Goal: Information Seeking & Learning: Check status

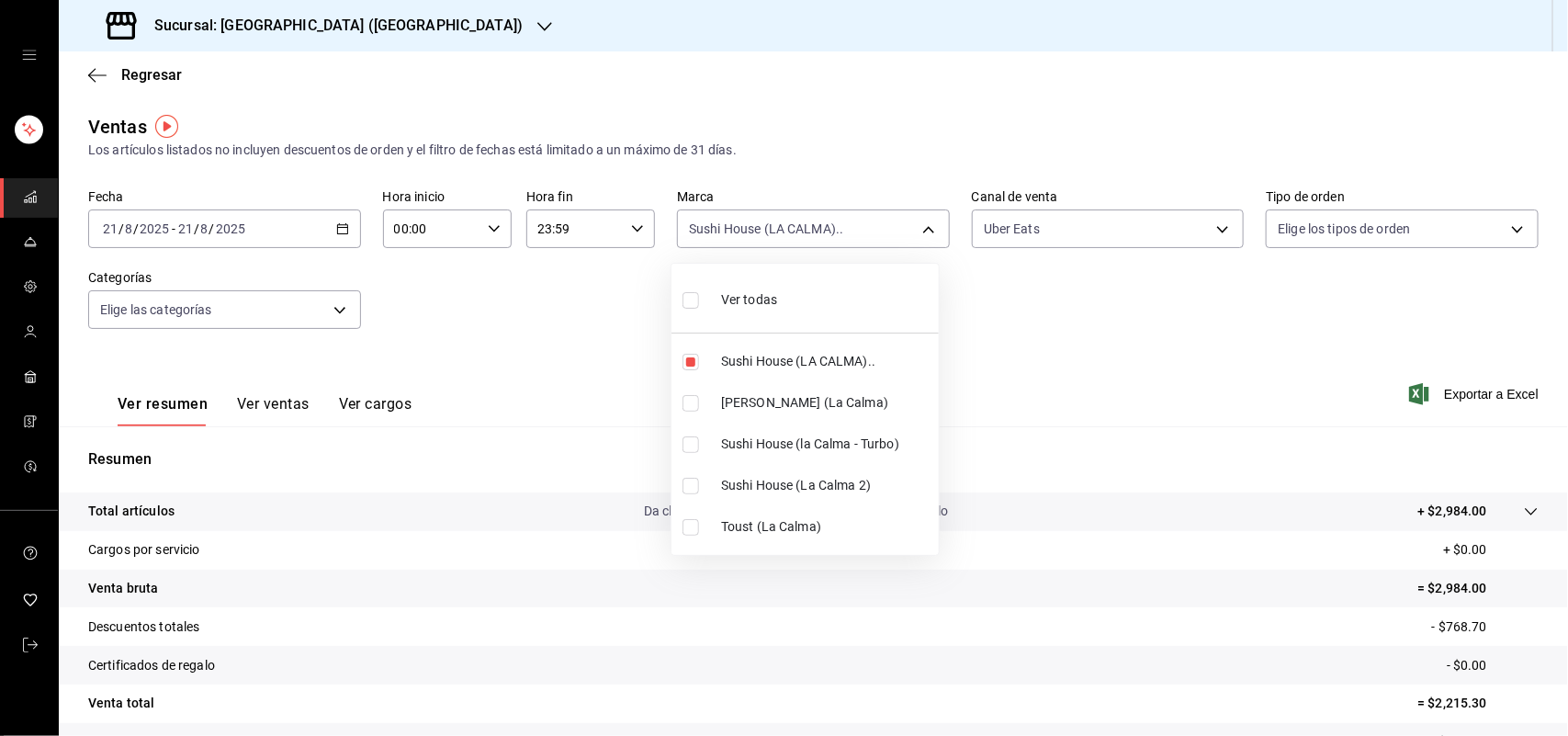
click at [150, 63] on div at bounding box center [784, 368] width 1568 height 736
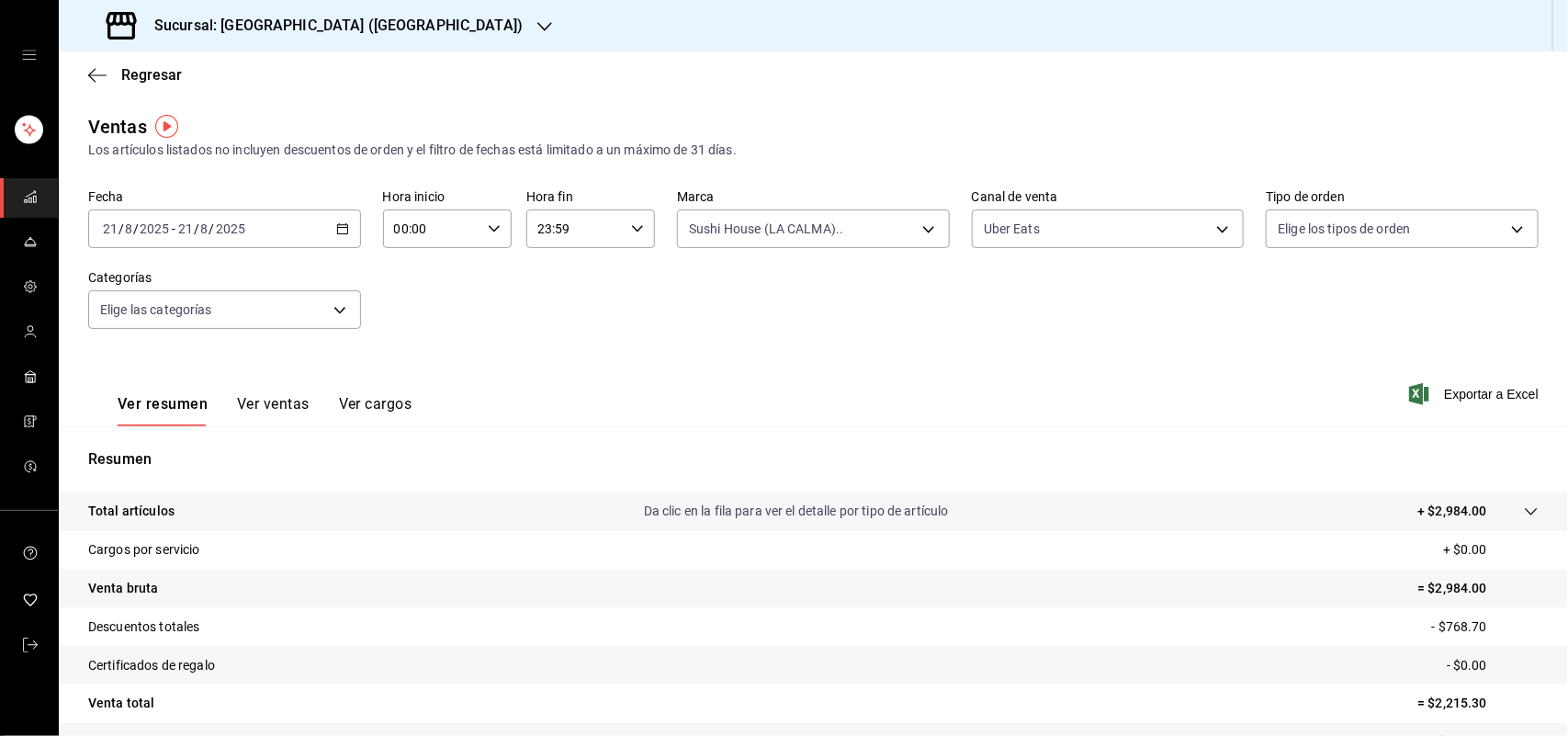
click at [145, 81] on span "Regresar" at bounding box center [152, 75] width 61 height 17
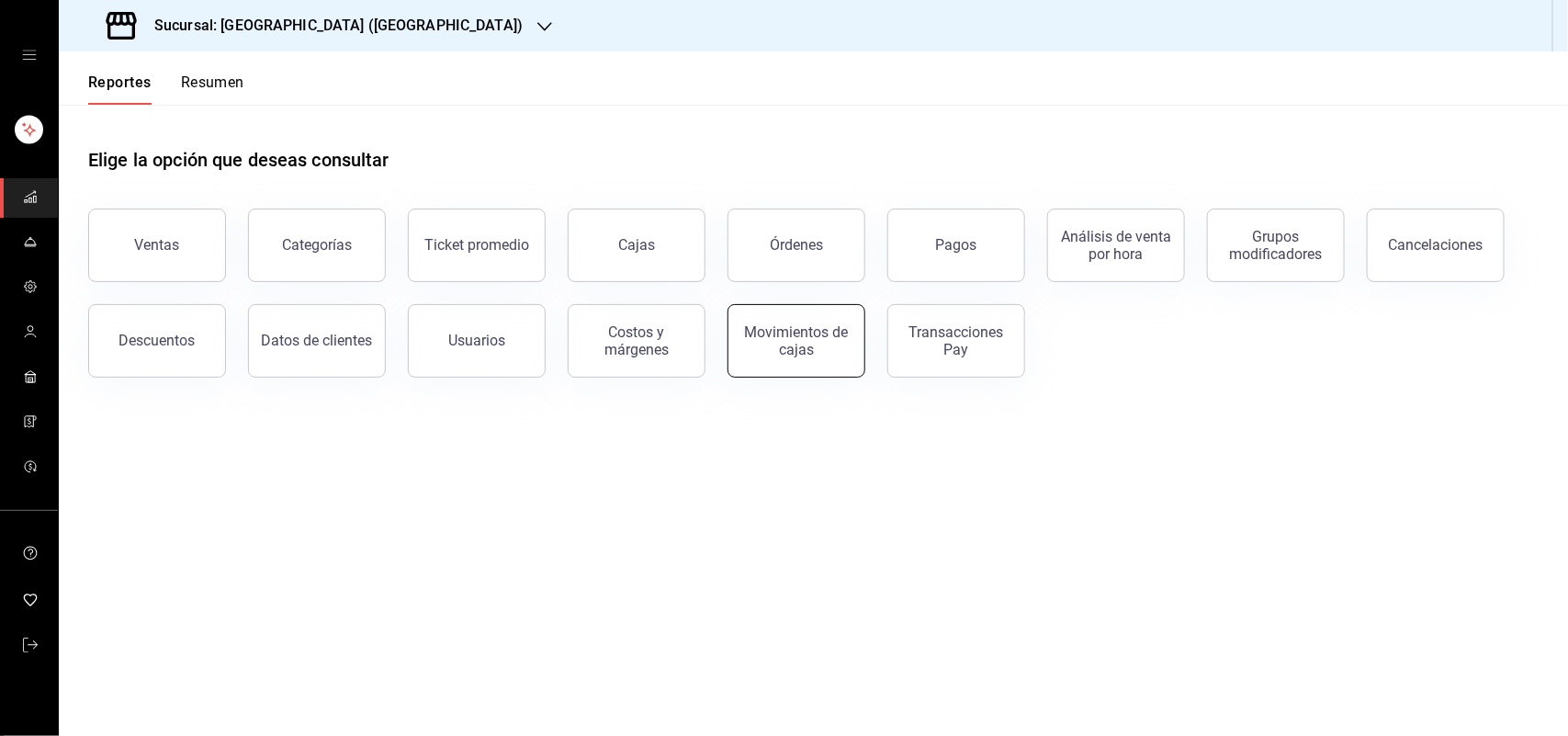
click at [783, 348] on div "Movimientos de cajas" at bounding box center [797, 340] width 114 height 35
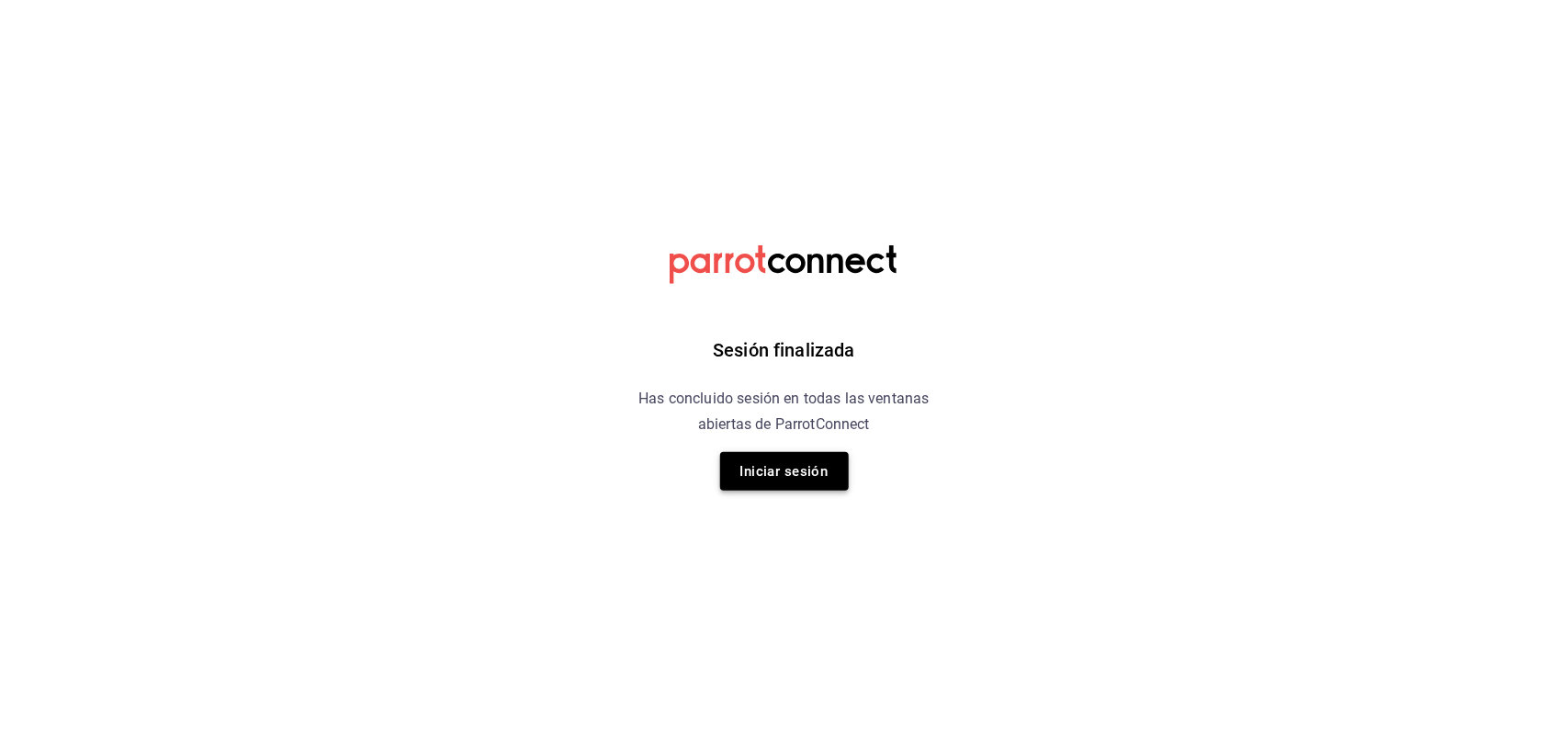
click at [777, 488] on button "Iniciar sesión" at bounding box center [784, 471] width 129 height 39
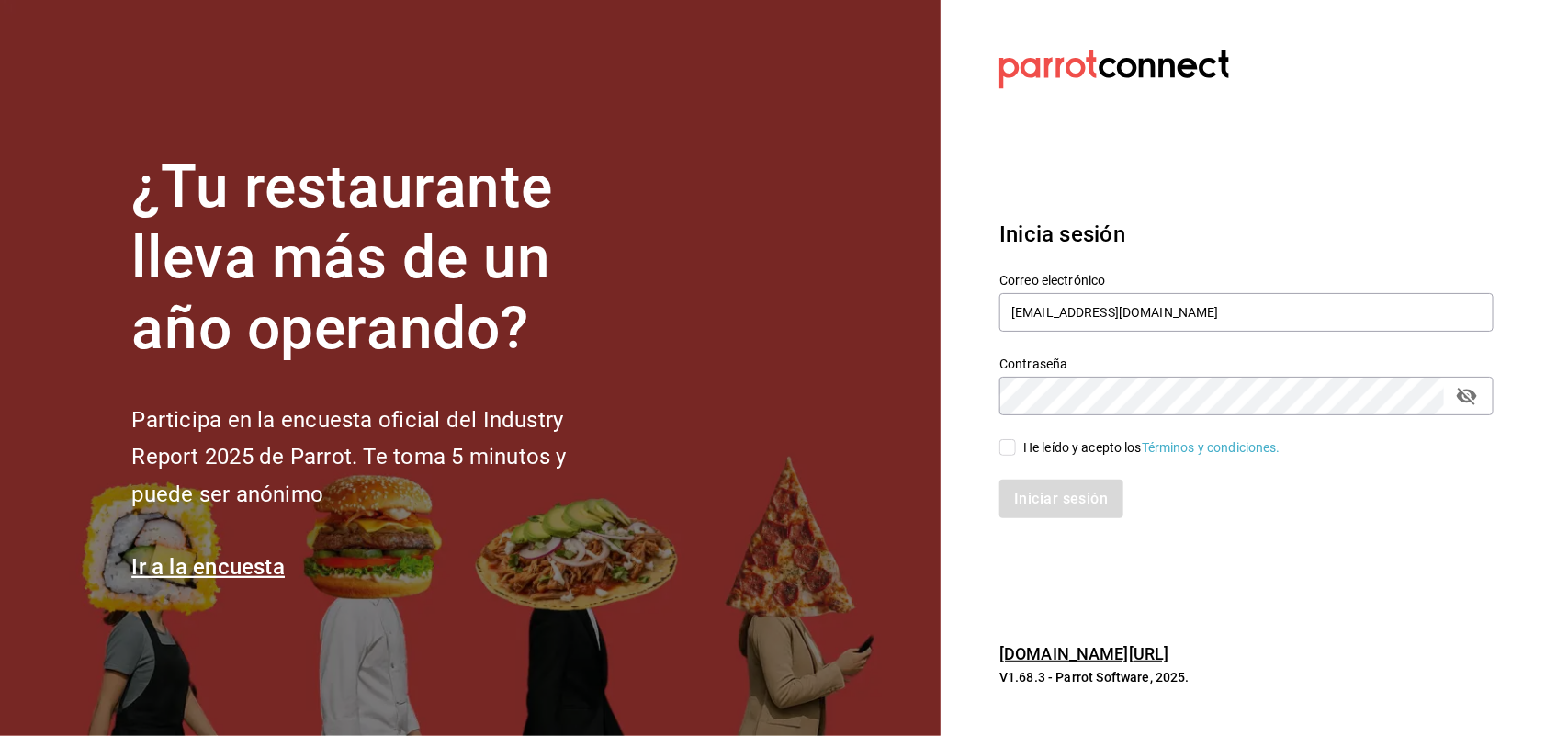
click at [1015, 450] on input "He leído y acepto los Términos y condiciones." at bounding box center [1007, 446] width 16 height 16
checkbox input "true"
click at [1039, 512] on button "Iniciar sesión" at bounding box center [1062, 498] width 125 height 39
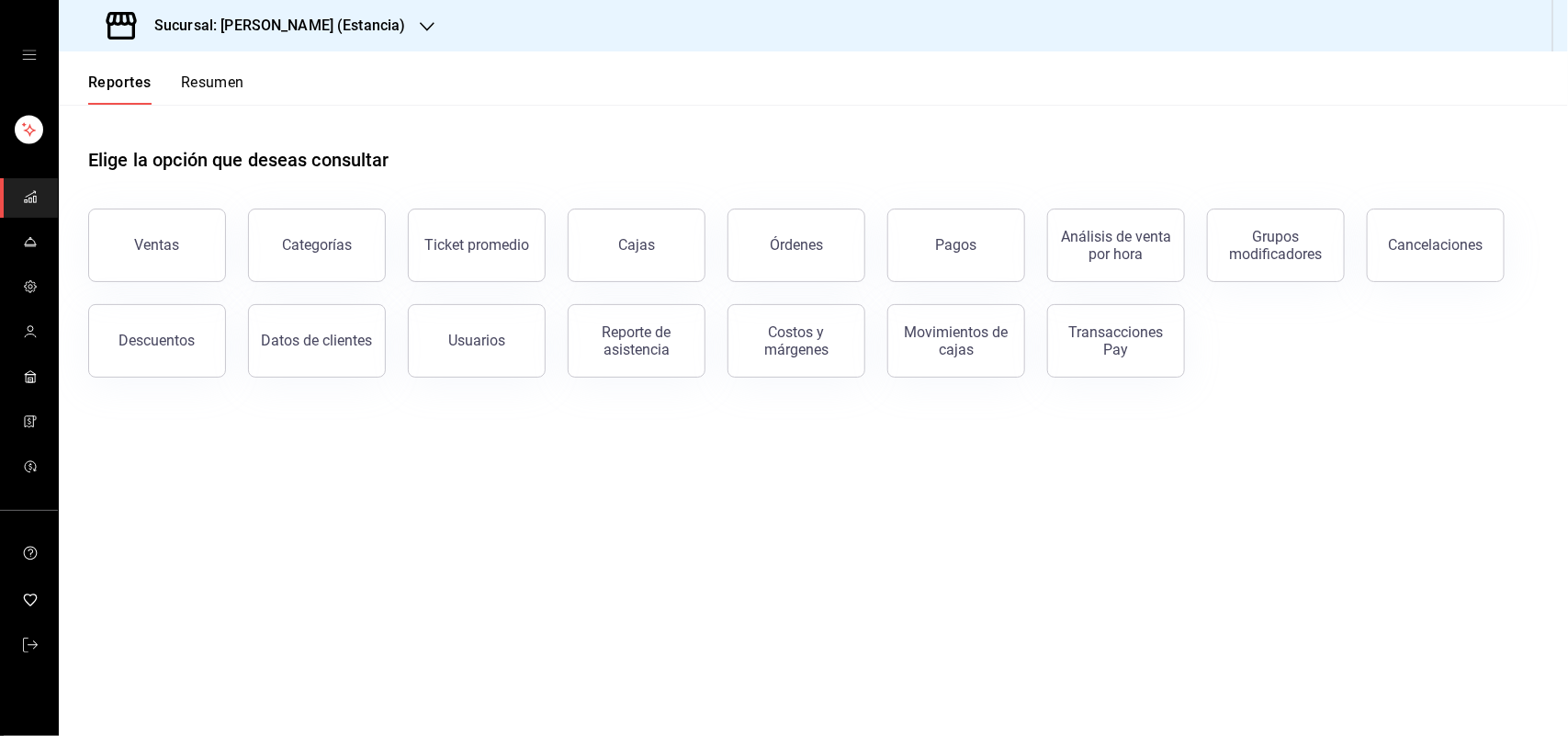
click at [420, 23] on icon "button" at bounding box center [427, 27] width 15 height 15
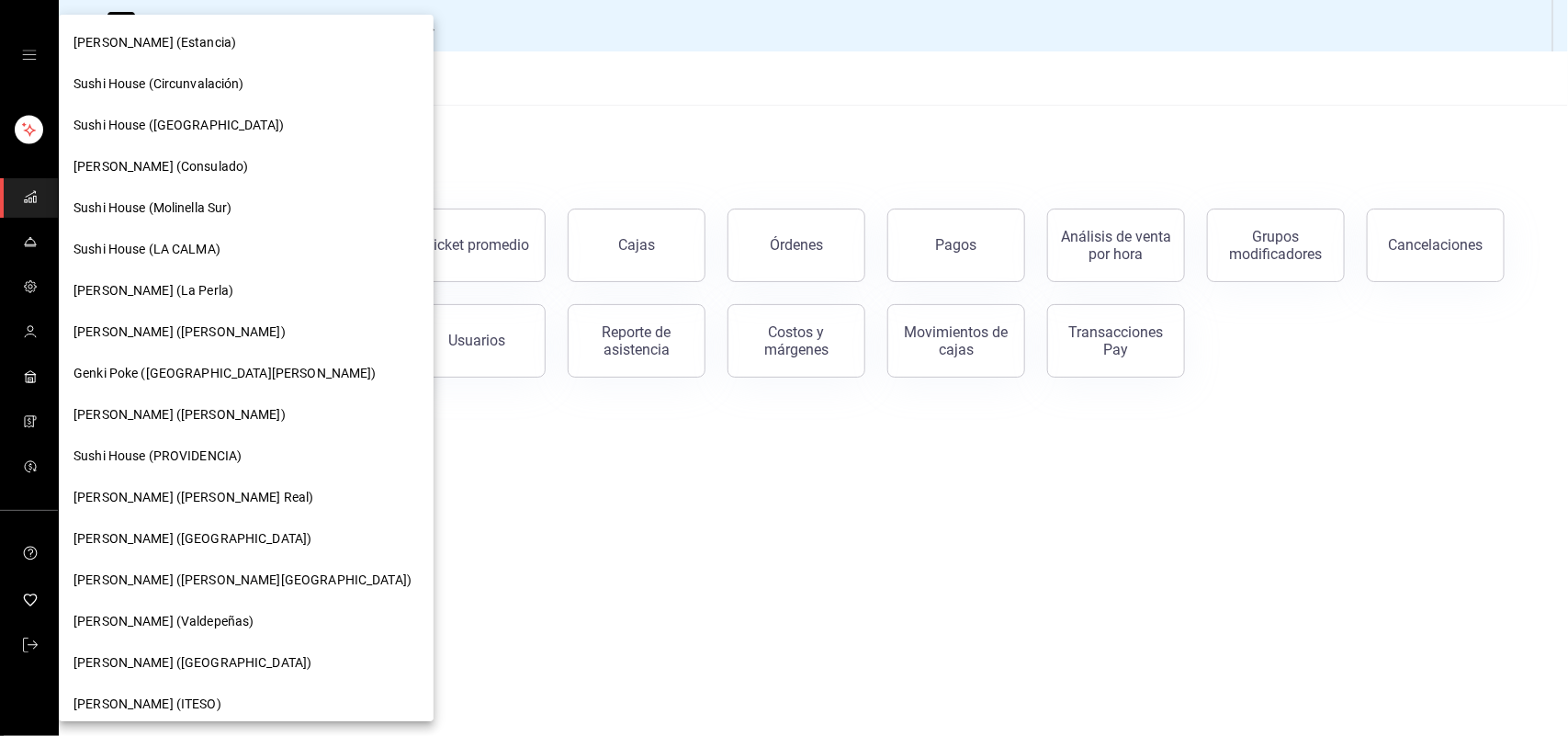
click at [259, 228] on div "Sushi House (LA CALMA)" at bounding box center [246, 249] width 375 height 42
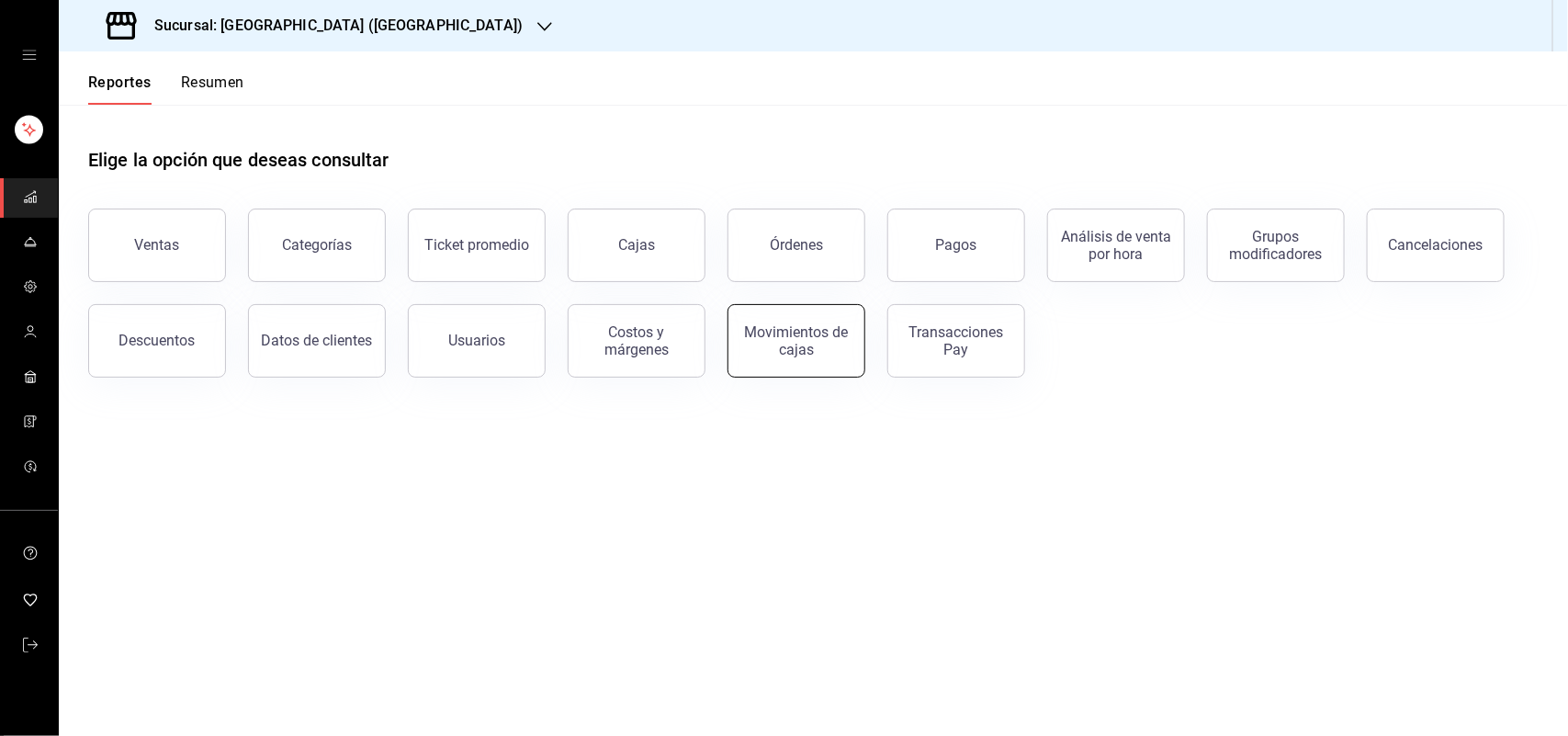
click at [829, 340] on div "Movimientos de cajas" at bounding box center [797, 340] width 114 height 35
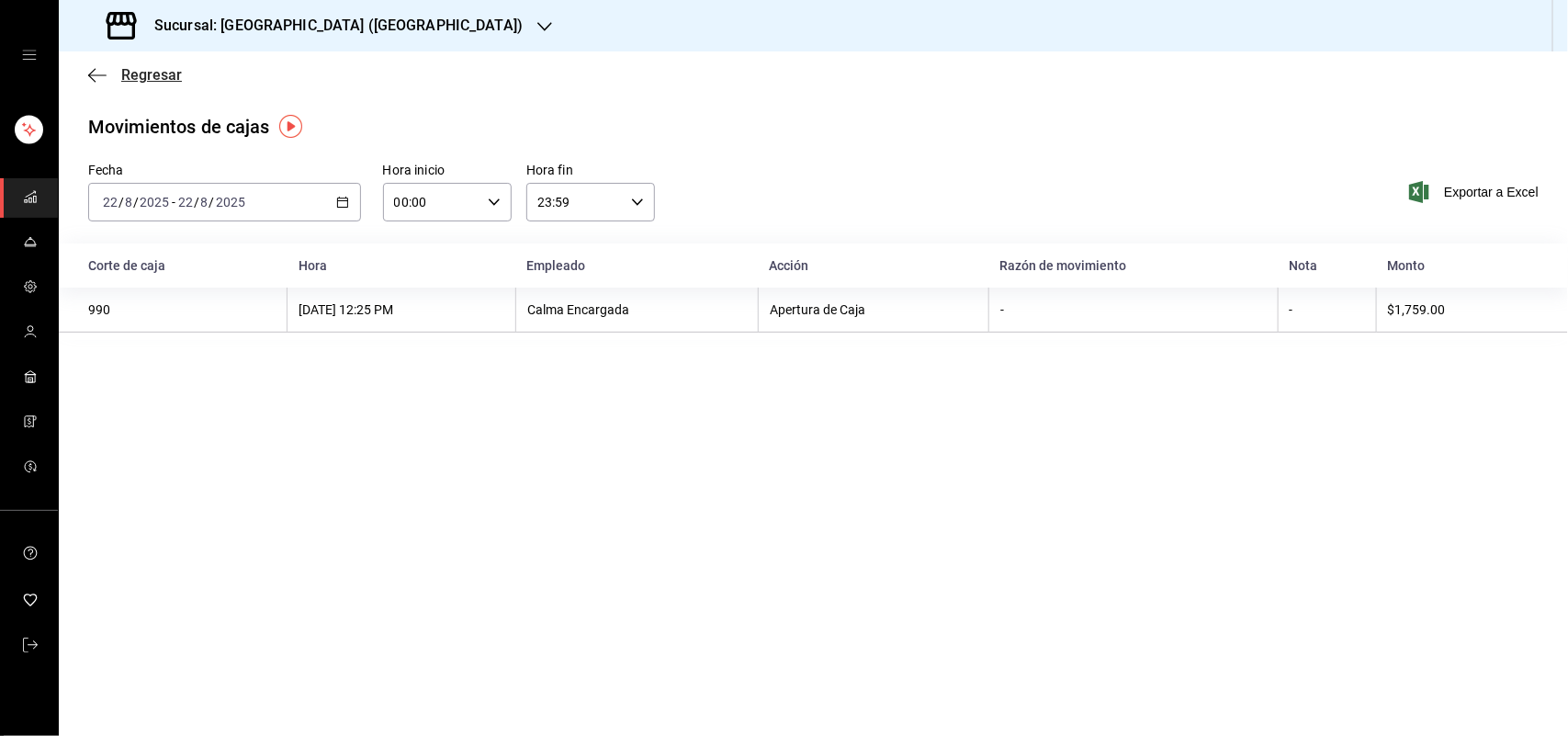
click at [145, 78] on span "Regresar" at bounding box center [152, 75] width 61 height 17
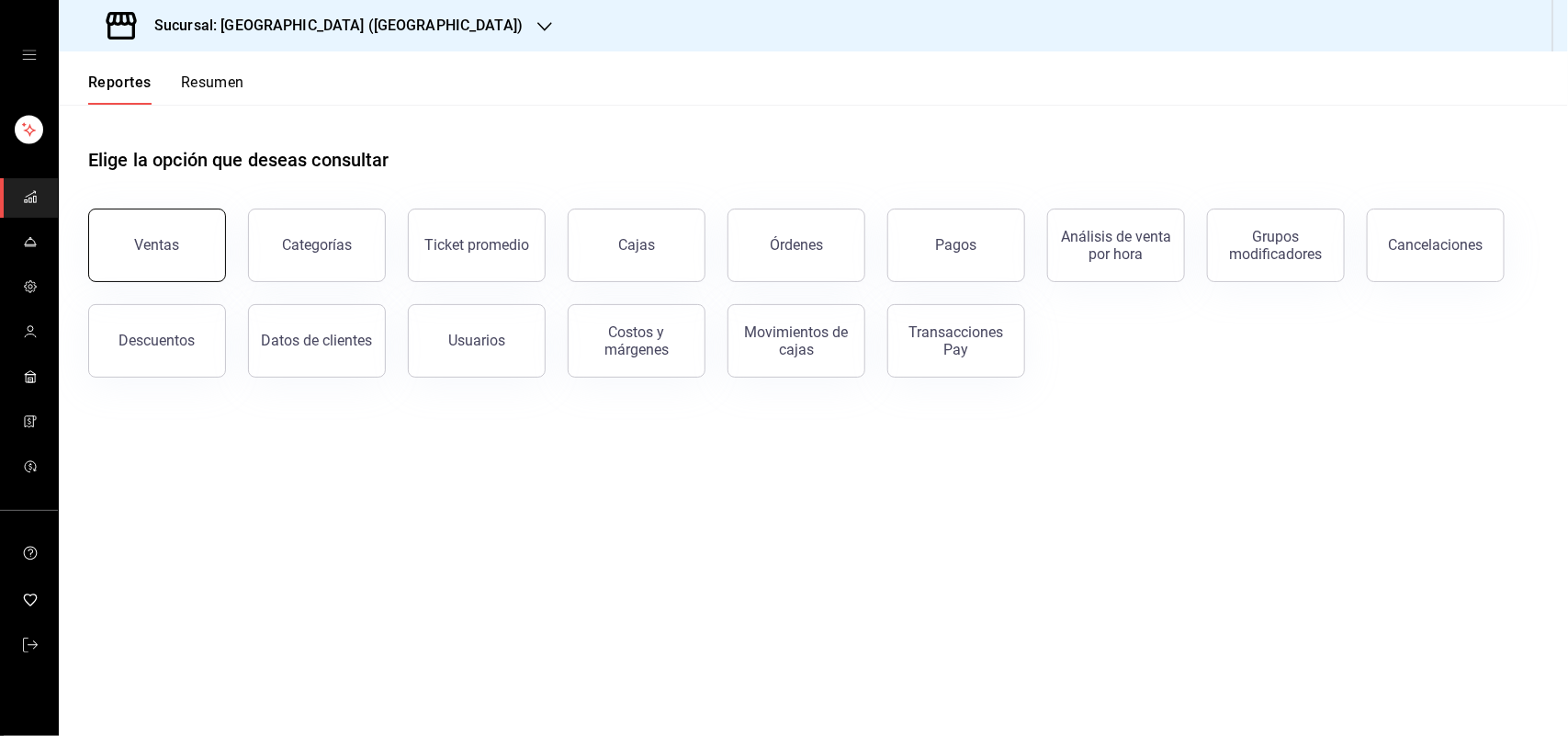
click at [185, 232] on button "Ventas" at bounding box center [156, 245] width 137 height 74
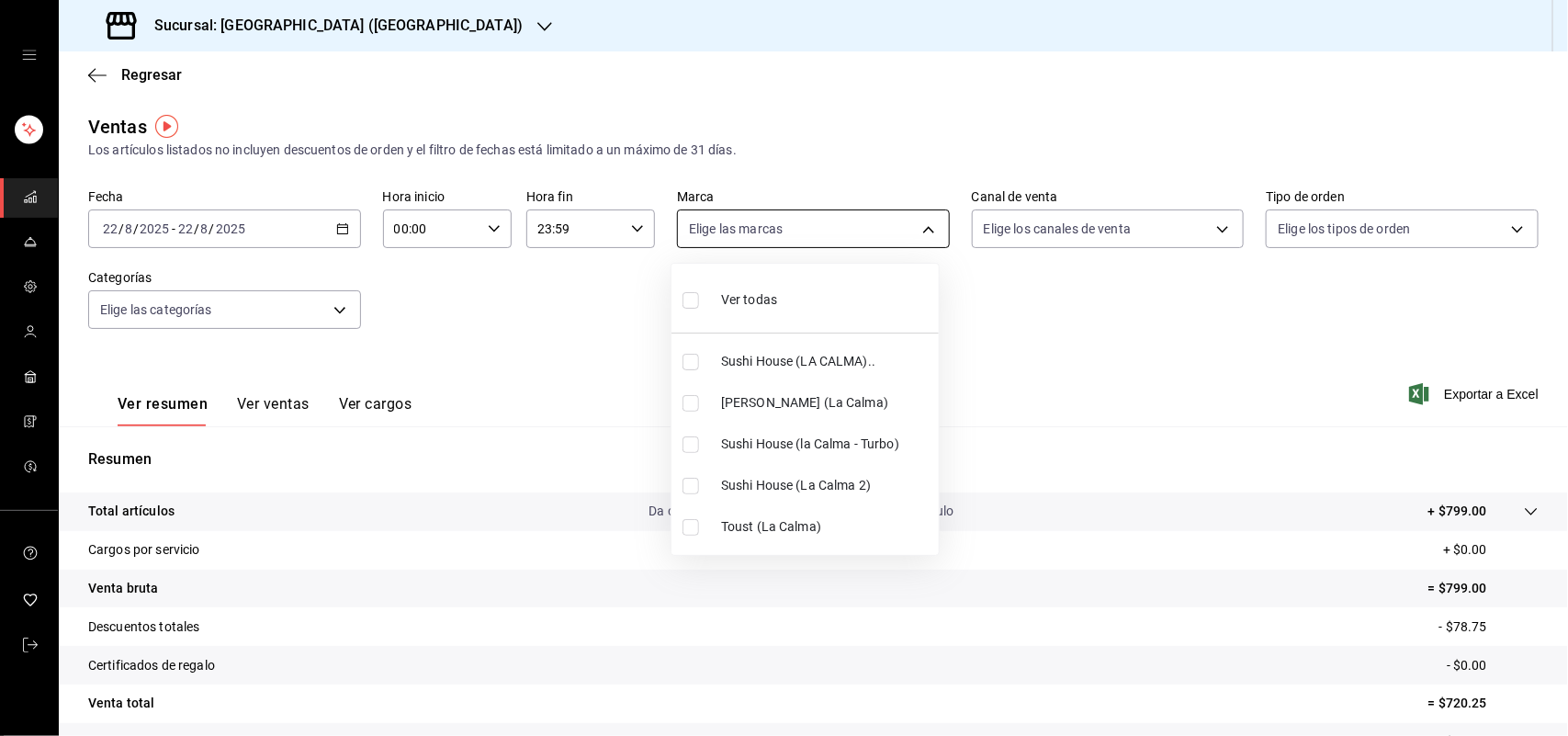
click at [920, 230] on body "Sucursal: Sushi House (LA CALMA) Regresar Ventas Los artículos listados no incl…" at bounding box center [784, 368] width 1568 height 736
click at [690, 358] on input "checkbox" at bounding box center [690, 361] width 16 height 16
checkbox input "true"
type input "307f2552-bed5-4451-a1d4-9a3d8e6b1418"
click at [1215, 234] on div at bounding box center [784, 368] width 1568 height 736
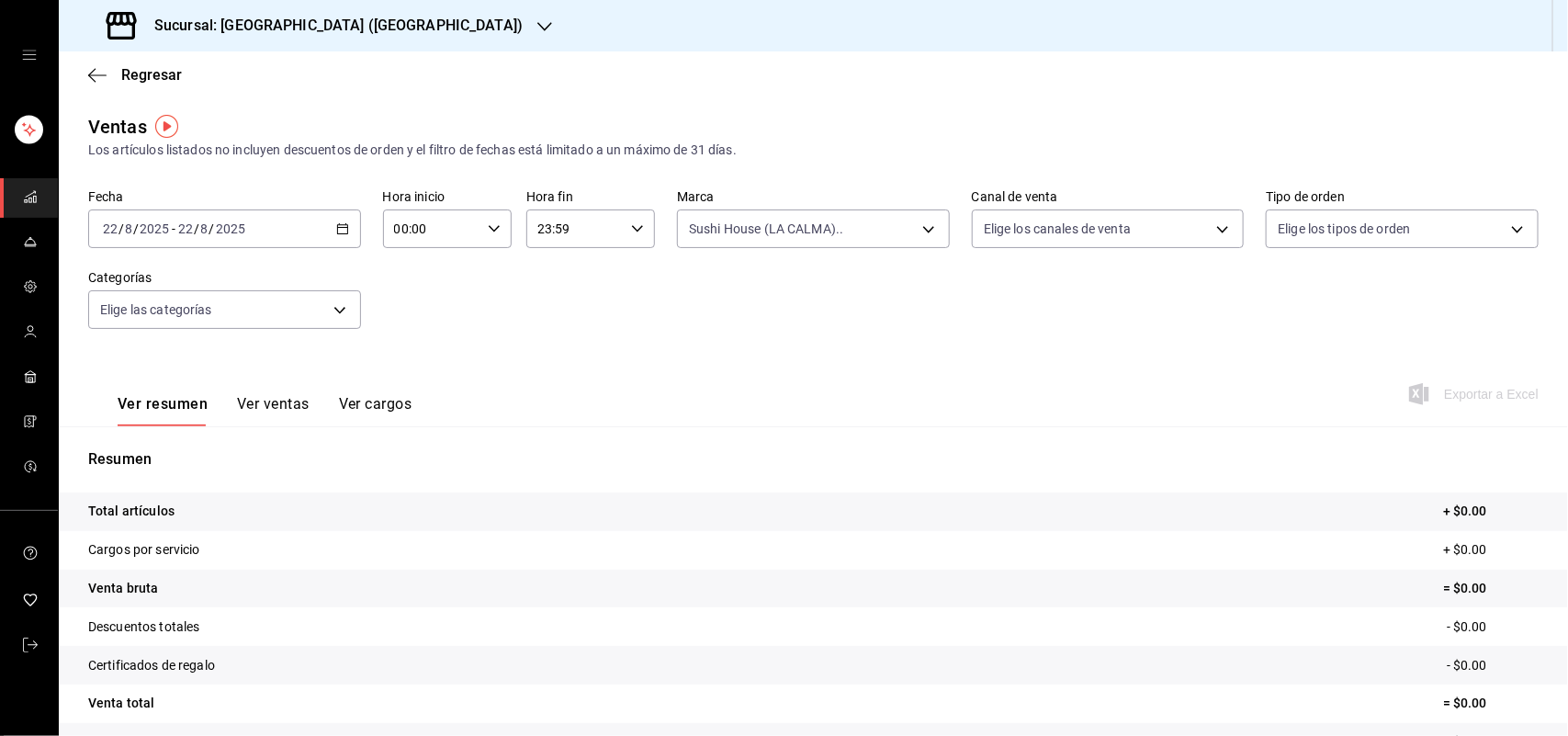
click at [337, 227] on icon "button" at bounding box center [343, 229] width 13 height 13
click at [130, 335] on li "Ayer" at bounding box center [174, 326] width 171 height 42
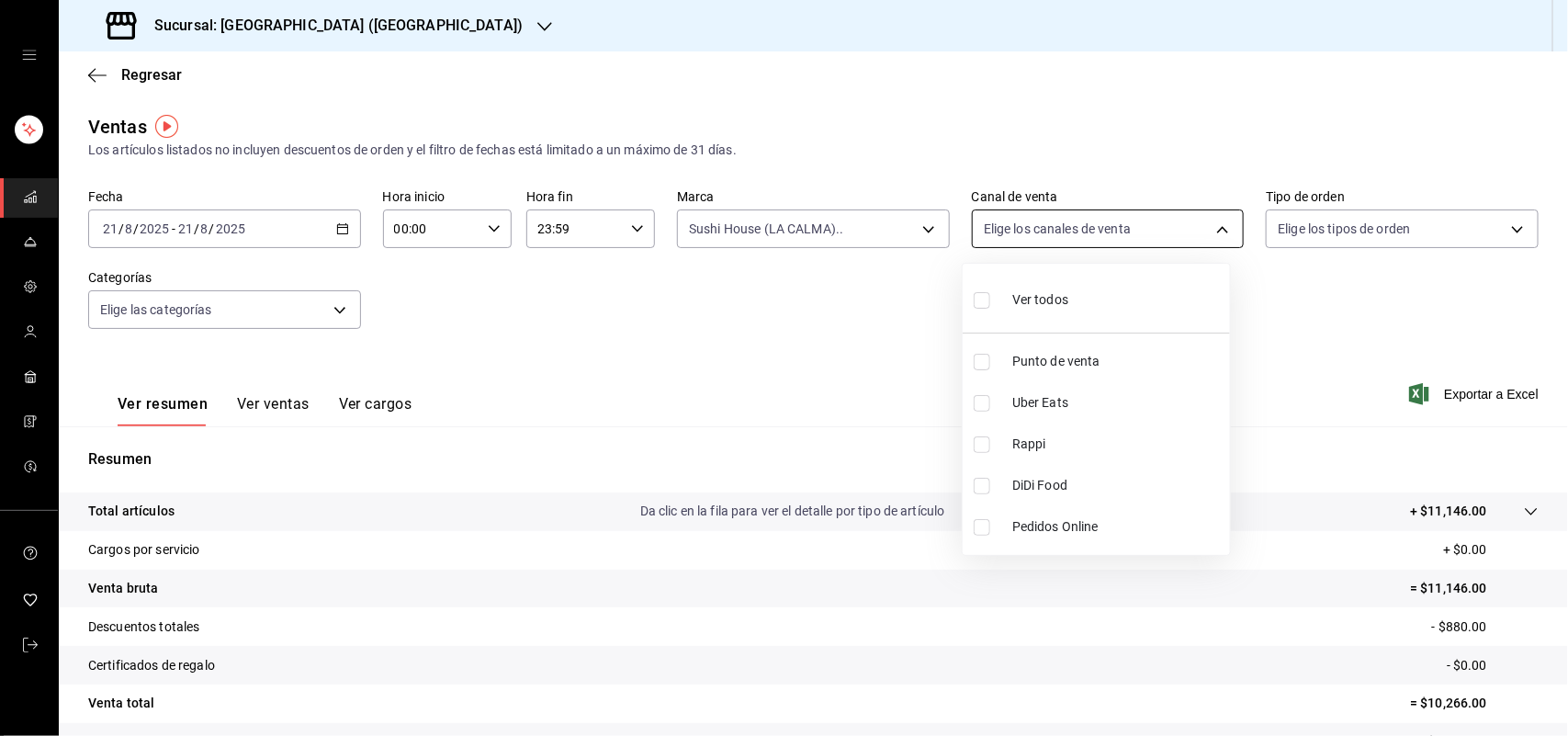
click at [1208, 221] on body "Sucursal: Sushi House (LA CALMA) Regresar Ventas Los artículos listados no incl…" at bounding box center [784, 368] width 1568 height 736
click at [983, 440] on input "checkbox" at bounding box center [982, 444] width 16 height 16
checkbox input "true"
type input "RAPPI"
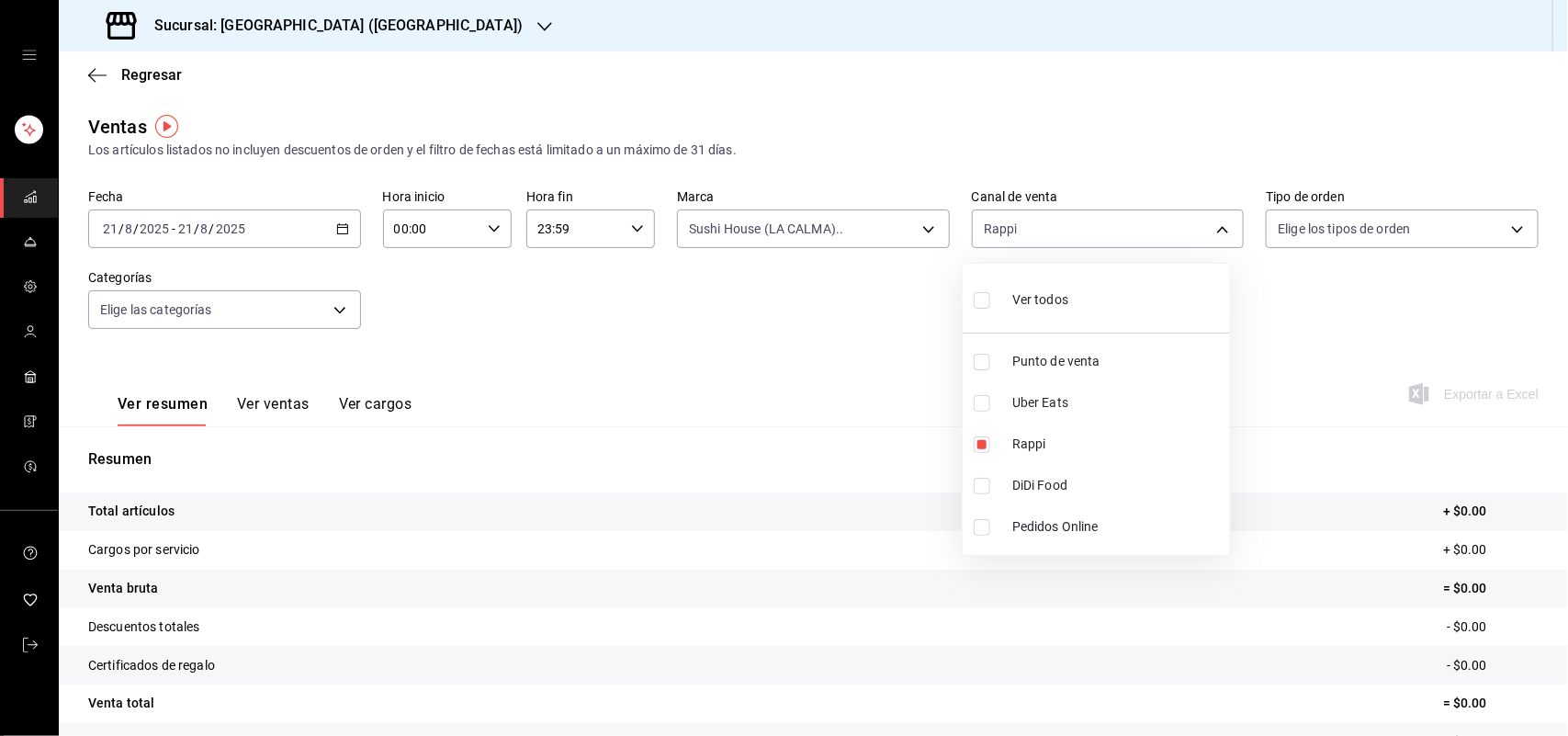
click at [921, 234] on div at bounding box center [784, 368] width 1568 height 736
click at [921, 234] on div "Ver todos Punto de venta Uber Eats Rappi DiDi Food Pedidos Online" at bounding box center [784, 368] width 1568 height 736
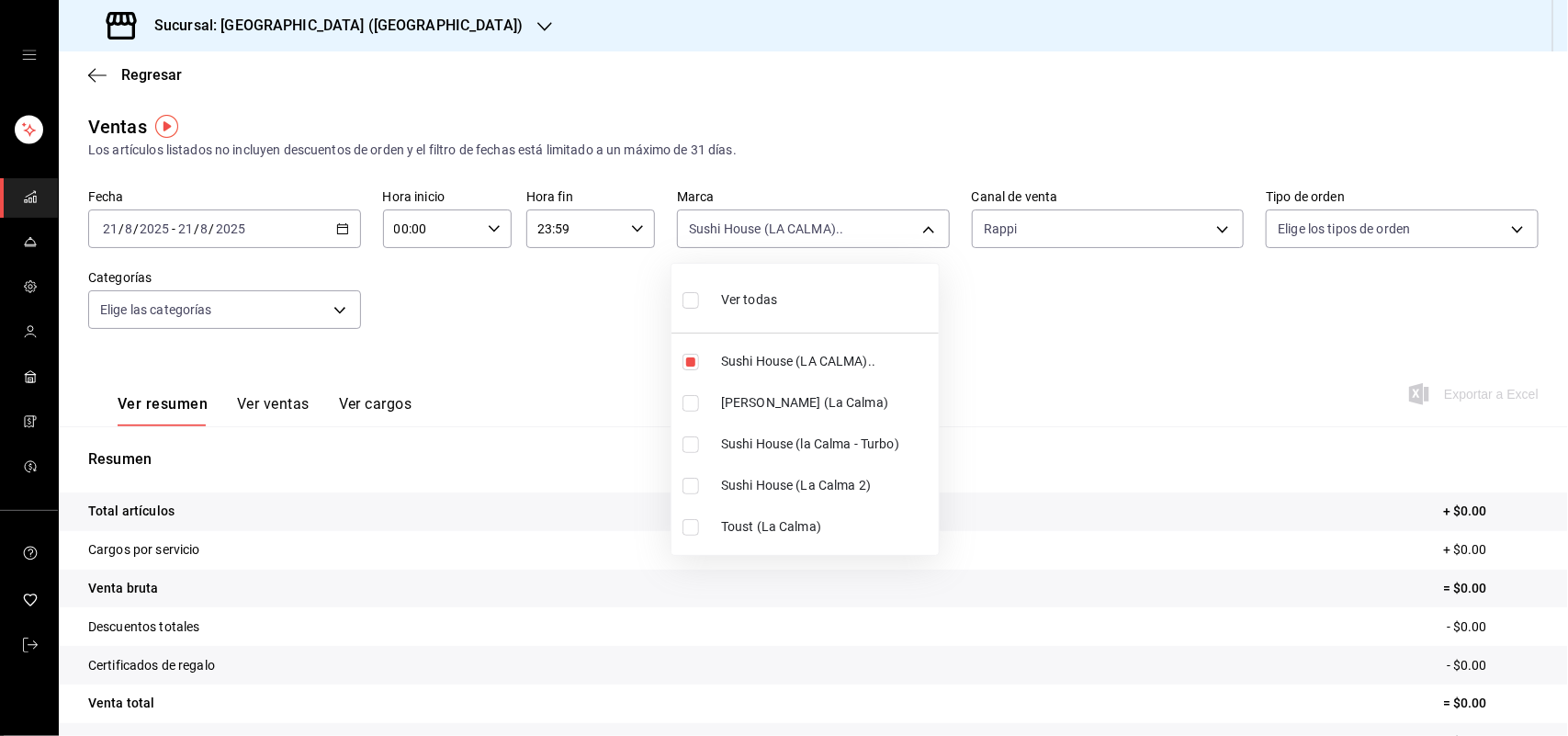
click at [921, 234] on body "Sucursal: Sushi House (LA CALMA) Regresar Ventas Los artículos listados no incl…" at bounding box center [784, 368] width 1568 height 736
click at [692, 358] on input "checkbox" at bounding box center [690, 361] width 16 height 16
checkbox input "false"
click at [686, 442] on input "checkbox" at bounding box center [690, 444] width 16 height 16
checkbox input "true"
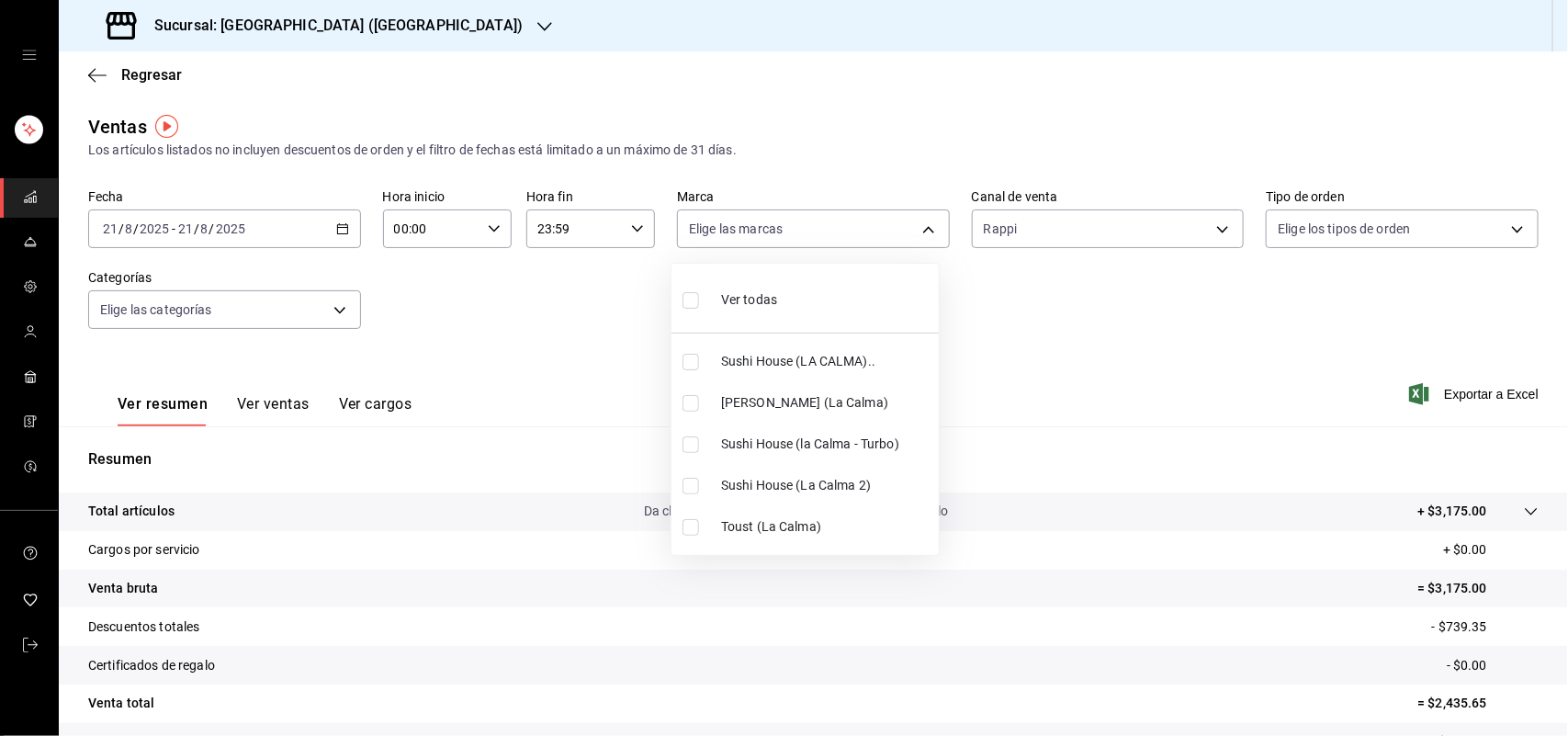
type input "8d0dddf4-cc55-4964-ab1c-2b5841a14462"
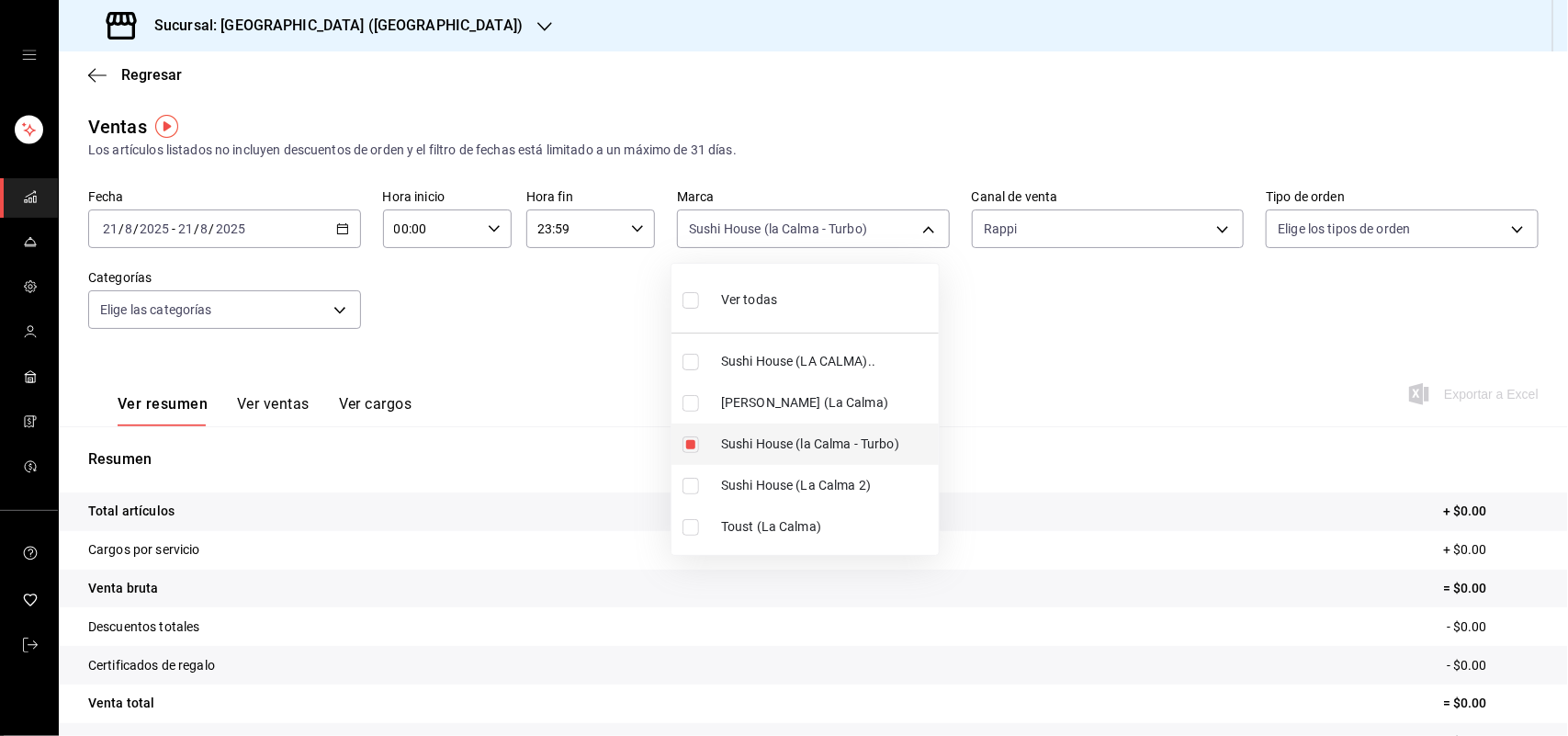
click at [686, 442] on input "checkbox" at bounding box center [690, 444] width 16 height 16
checkbox input "false"
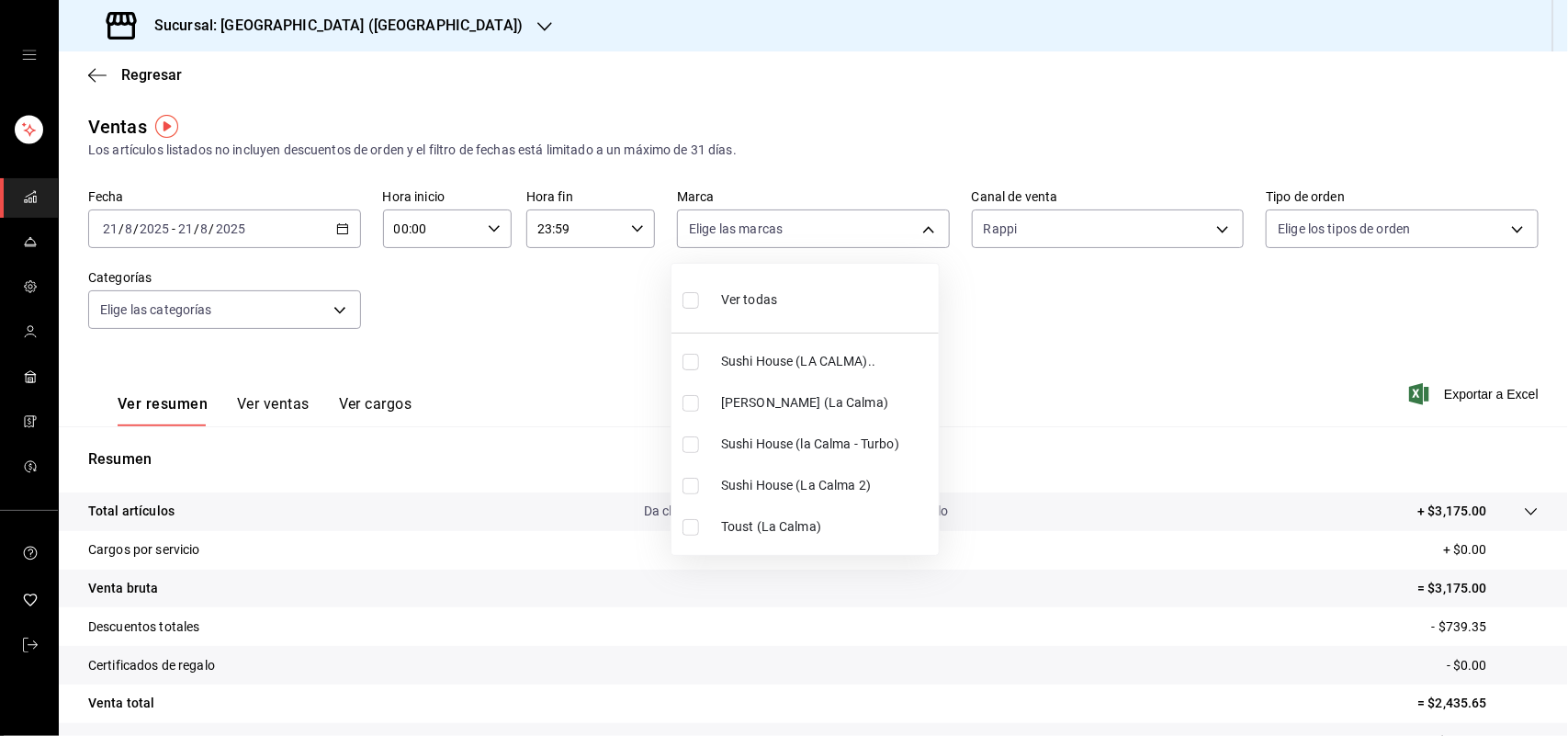
click at [694, 492] on input "checkbox" at bounding box center [690, 485] width 16 height 16
checkbox input "true"
type input "370d3383-42ab-44c7-9136-c83d53f09056"
click at [694, 482] on input "checkbox" at bounding box center [690, 485] width 16 height 16
checkbox input "false"
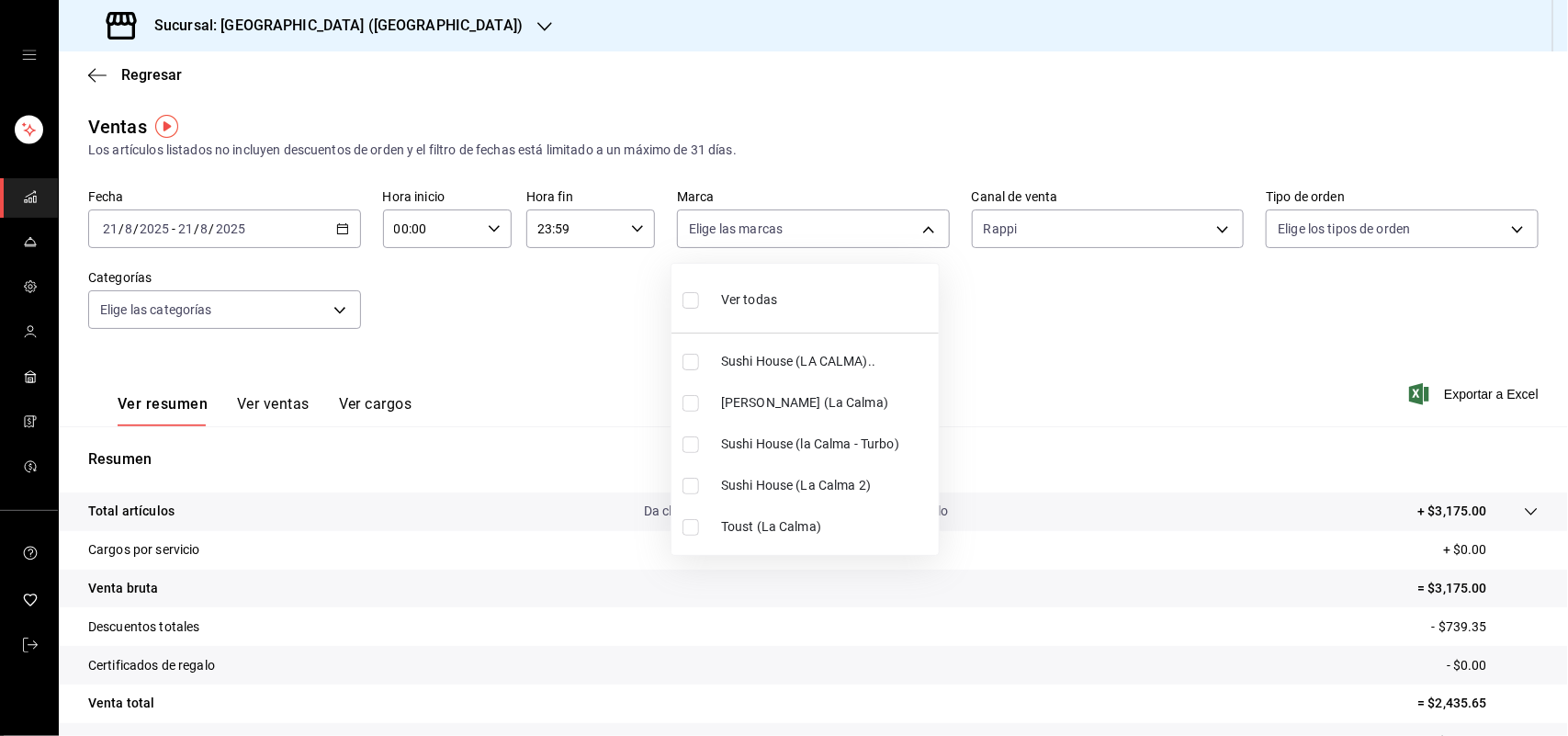
click at [690, 529] on input "checkbox" at bounding box center [690, 527] width 16 height 16
checkbox input "true"
type input "4d5f328c-1a70-4ae8-b0d4-ddc7ef8bf154"
click at [690, 529] on input "checkbox" at bounding box center [690, 527] width 16 height 16
checkbox input "false"
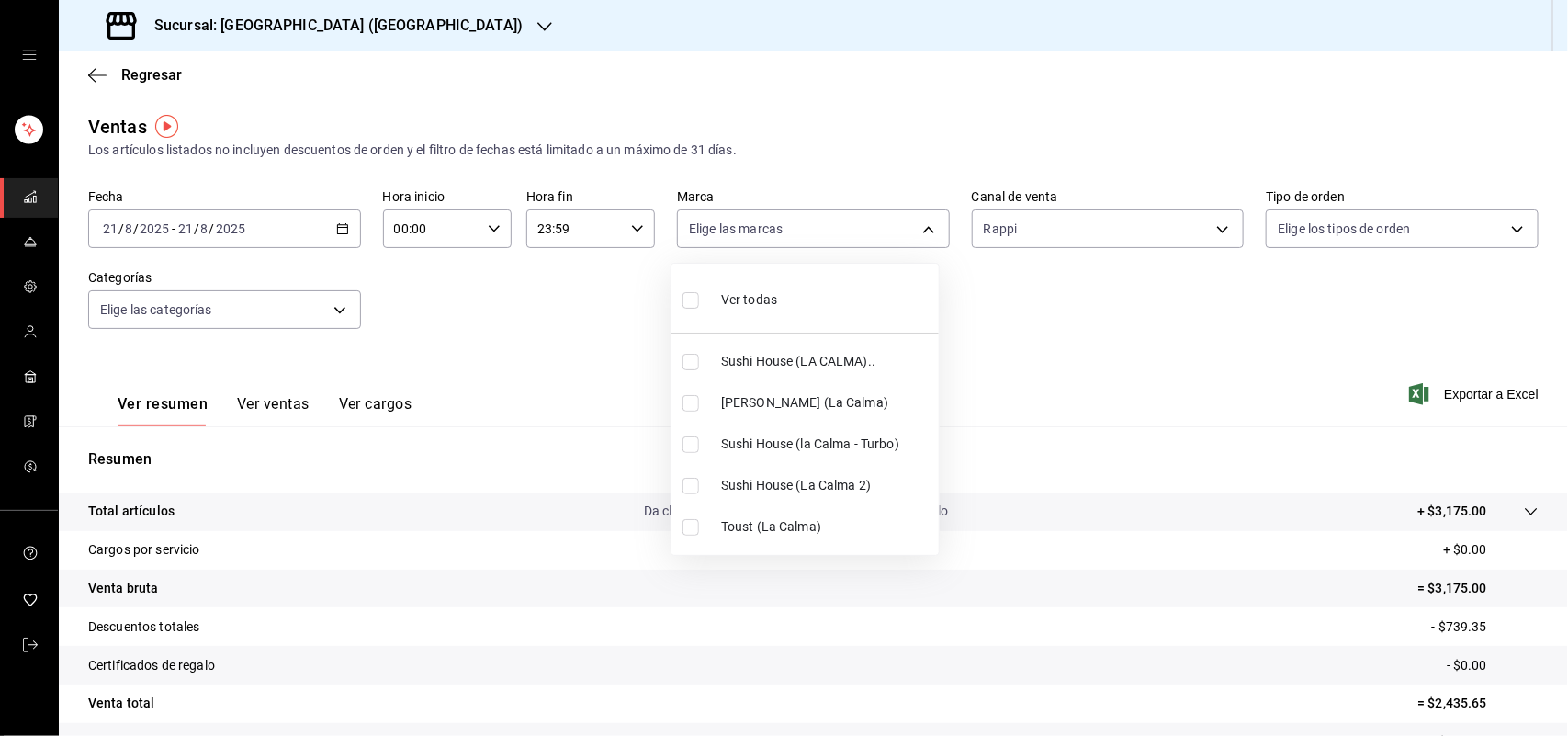
click at [914, 229] on div at bounding box center [784, 368] width 1568 height 736
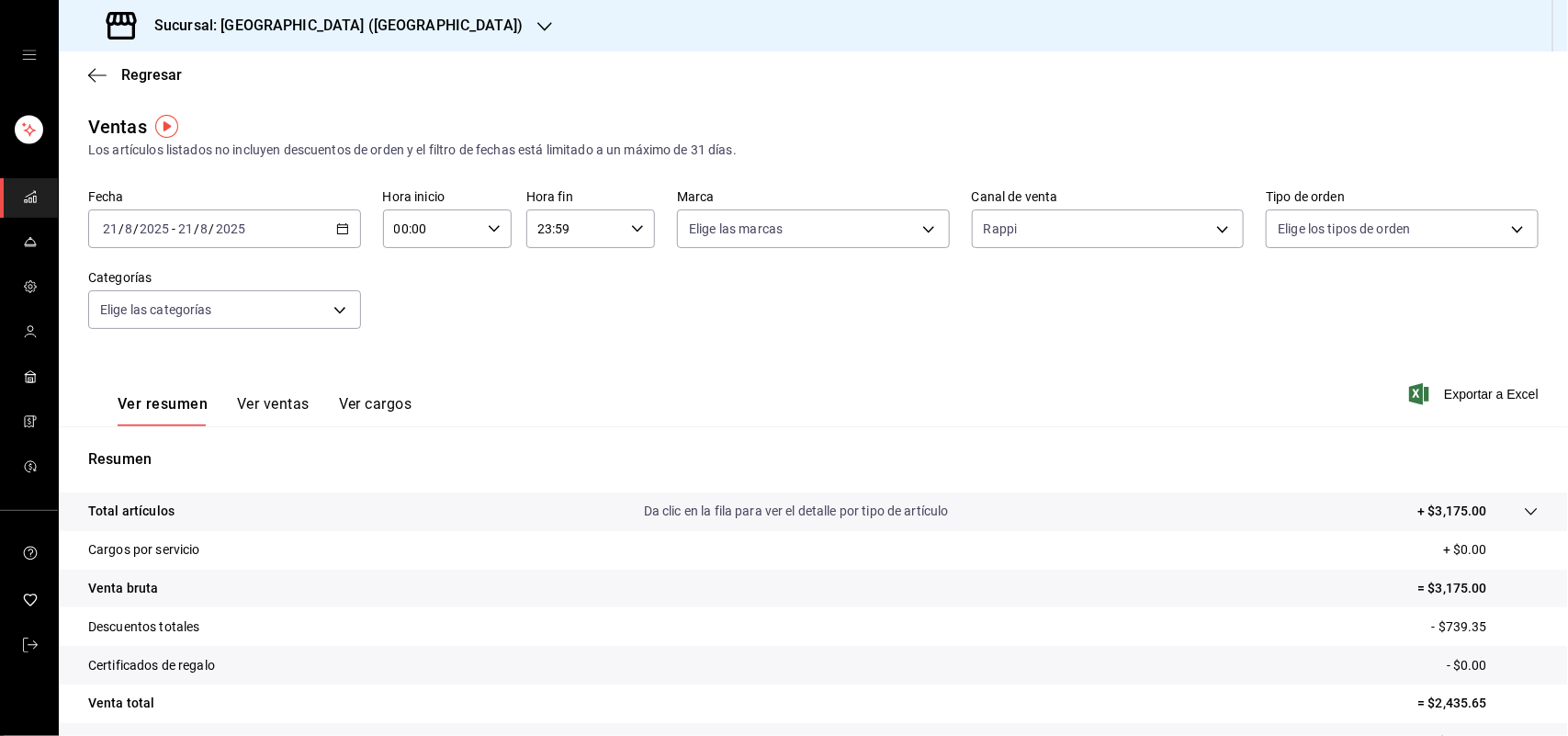
click at [914, 229] on div "Ver todas Sushi House (LA CALMA).. Genki Poke ([GEOGRAPHIC_DATA]) [GEOGRAPHIC_D…" at bounding box center [784, 368] width 1568 height 736
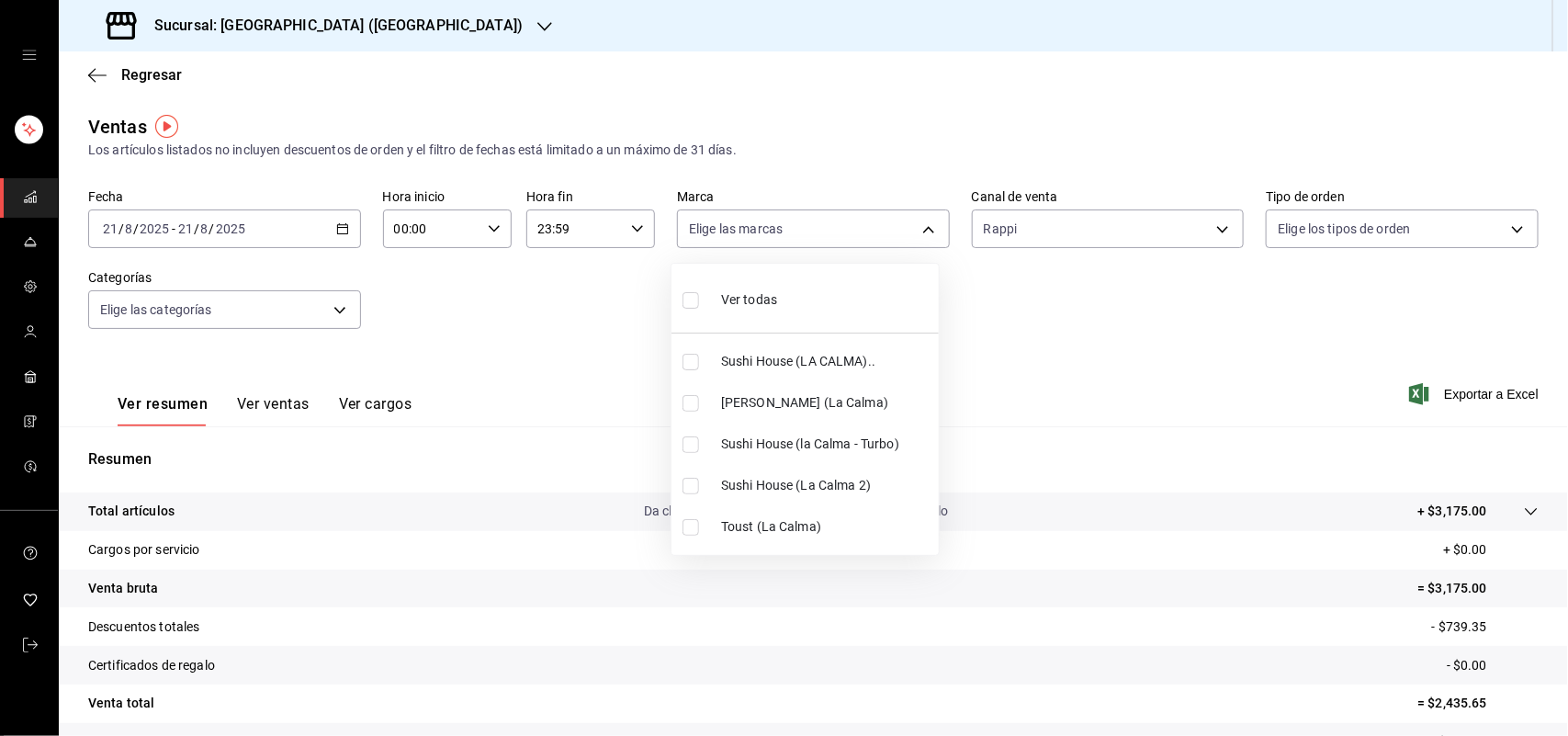
click at [914, 229] on body "Sucursal: Sushi House (LA CALMA) Regresar Ventas Los artículos listados no incl…" at bounding box center [784, 368] width 1568 height 736
click at [692, 358] on input "checkbox" at bounding box center [690, 361] width 16 height 16
checkbox input "true"
type input "307f2552-bed5-4451-a1d4-9a3d8e6b1418"
click at [1209, 229] on div at bounding box center [784, 368] width 1568 height 736
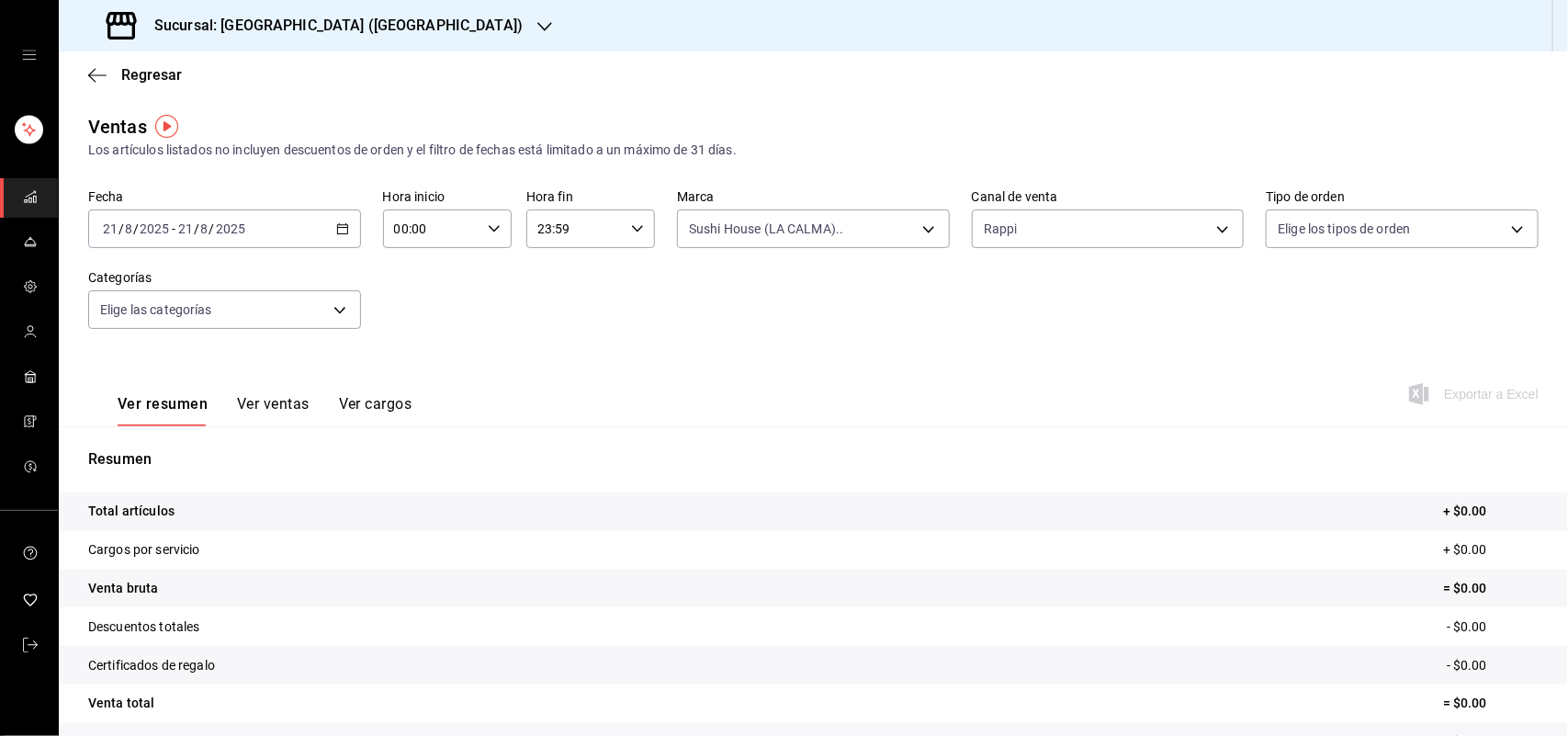
click at [1209, 229] on div "Ver todas Sushi House (LA CALMA).. Genki Poke ([GEOGRAPHIC_DATA]) [GEOGRAPHIC_D…" at bounding box center [784, 368] width 1568 height 736
click at [1209, 229] on body "Sucursal: Sushi House (LA CALMA) Regresar Ventas Los artículos listados no incl…" at bounding box center [784, 368] width 1568 height 736
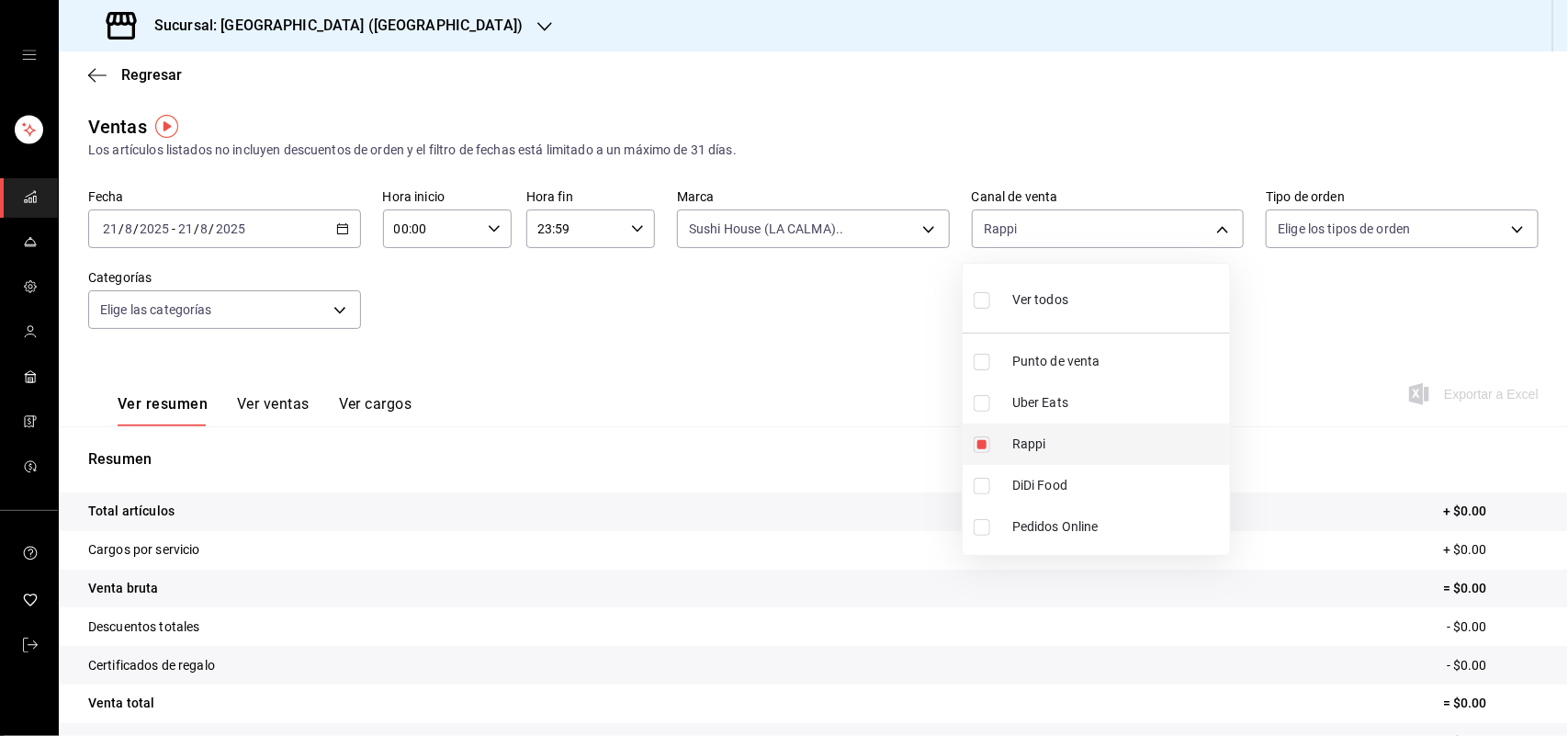
click at [982, 441] on input "checkbox" at bounding box center [982, 444] width 16 height 16
checkbox input "false"
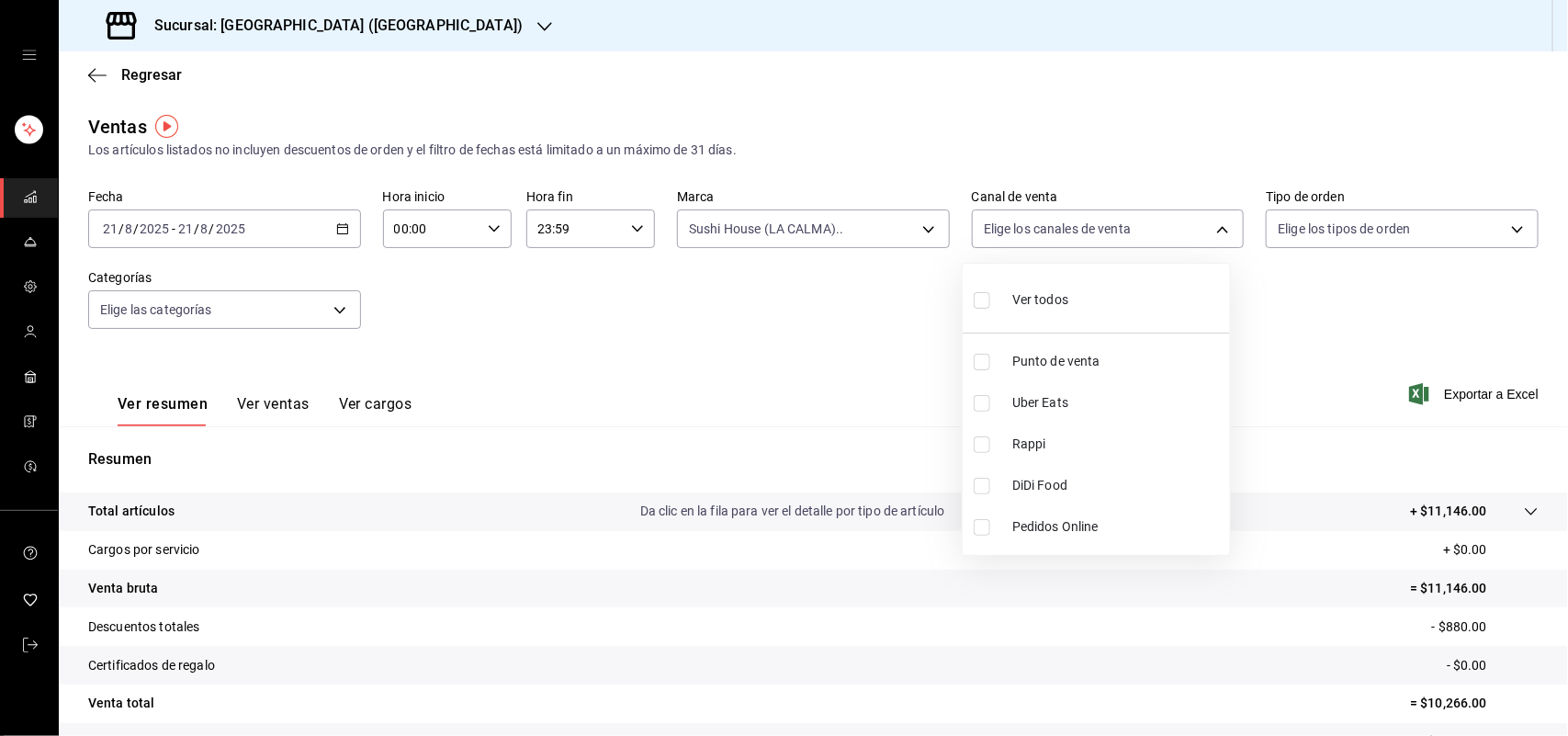
click at [982, 487] on input "checkbox" at bounding box center [982, 485] width 16 height 16
checkbox input "true"
type input "DIDI_FOOD"
click at [982, 487] on input "checkbox" at bounding box center [982, 485] width 16 height 16
checkbox input "false"
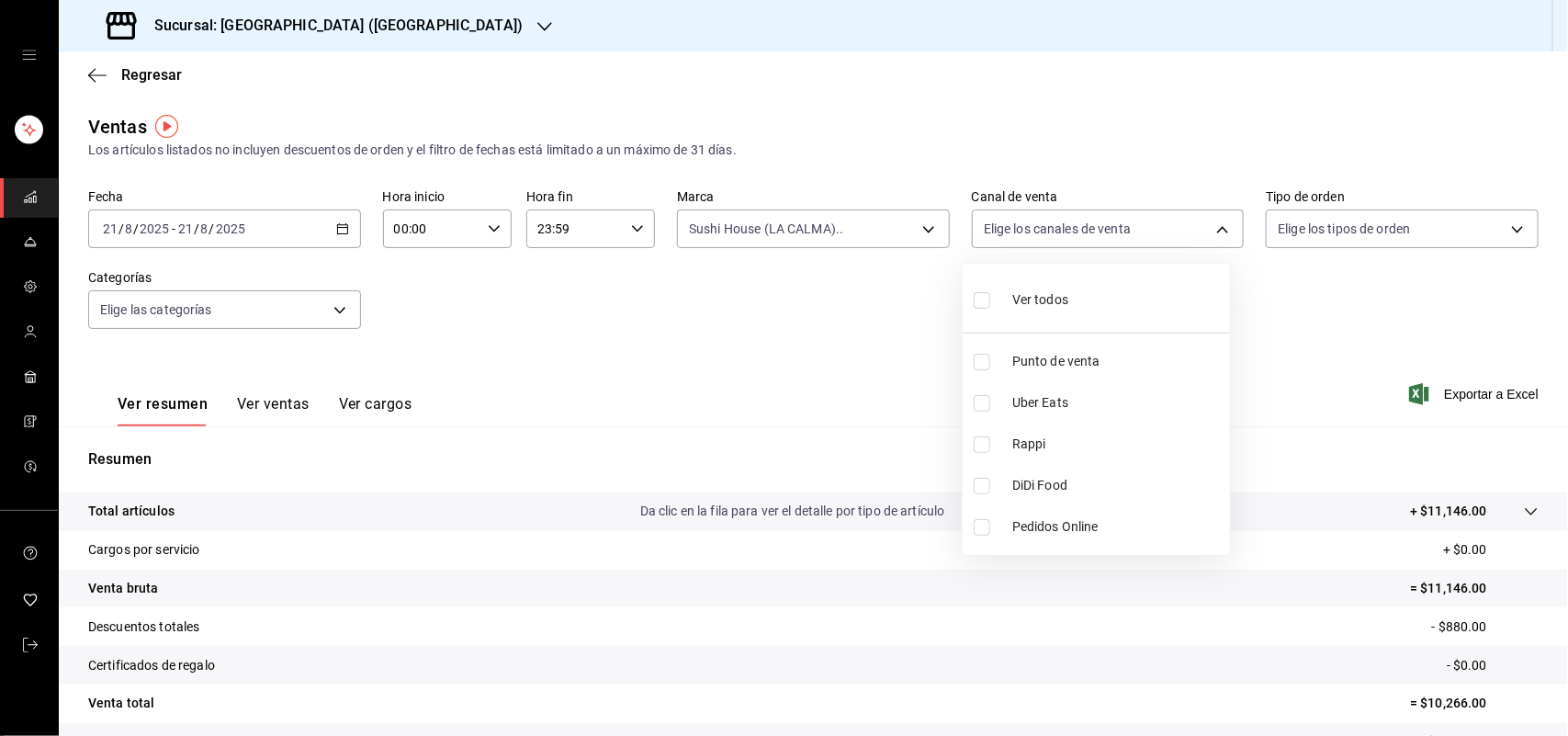
click at [982, 405] on input "checkbox" at bounding box center [982, 403] width 16 height 16
checkbox input "true"
type input "UBER_EATS"
click at [906, 225] on div at bounding box center [784, 368] width 1568 height 736
click at [916, 225] on div "Ver todos Punto de venta Uber Eats Rappi DiDi Food Pedidos Online" at bounding box center [784, 368] width 1568 height 736
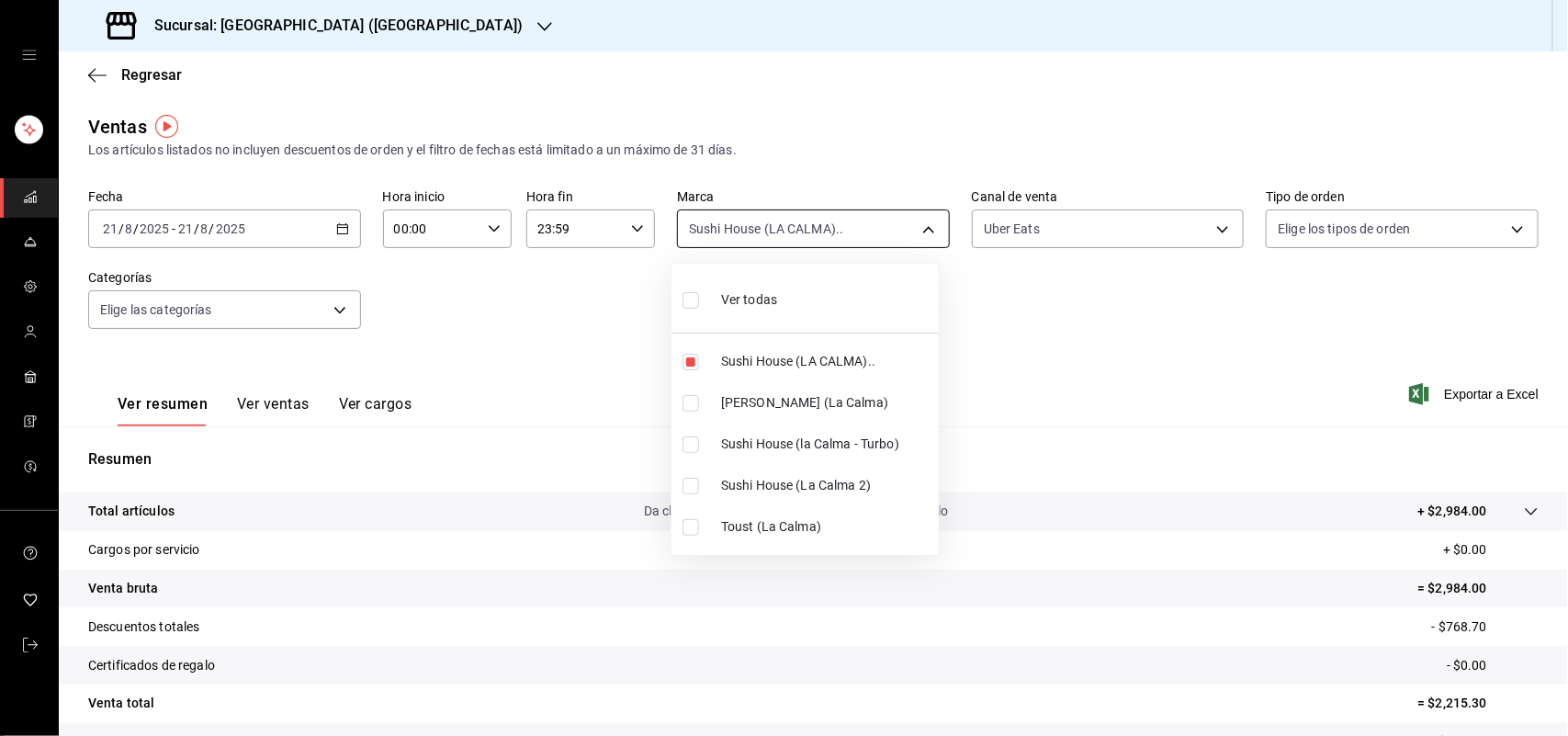
click at [920, 224] on body "Sucursal: Sushi House (LA CALMA) Regresar Ventas Los artículos listados no incl…" at bounding box center [784, 368] width 1568 height 736
click at [690, 360] on input "checkbox" at bounding box center [690, 361] width 16 height 16
checkbox input "false"
click at [692, 400] on input "checkbox" at bounding box center [690, 403] width 16 height 16
checkbox input "true"
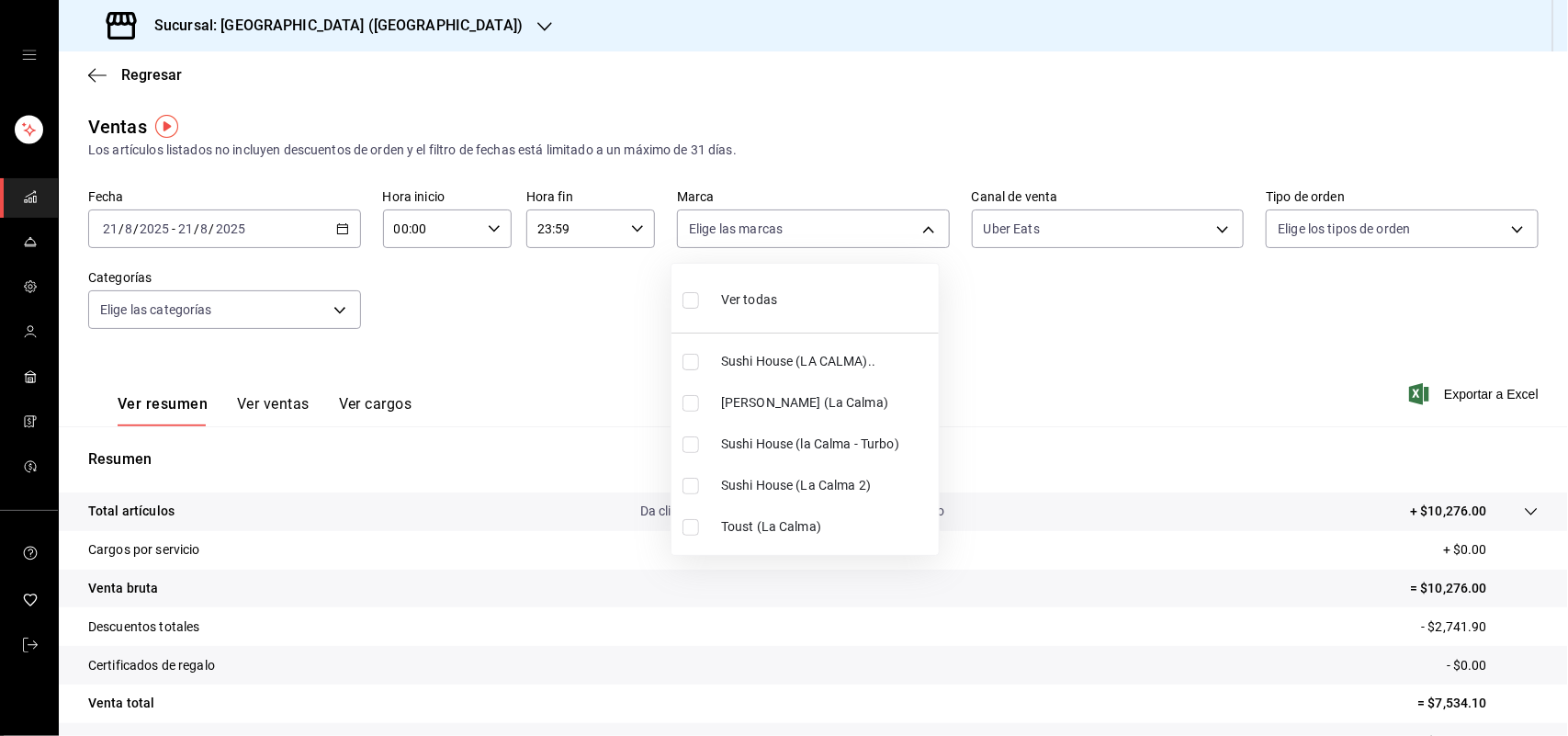
type input "ad5c7ce8-09c3-4353-8fa5-0bd3f2c3ed7d"
click at [1220, 234] on div at bounding box center [784, 368] width 1568 height 736
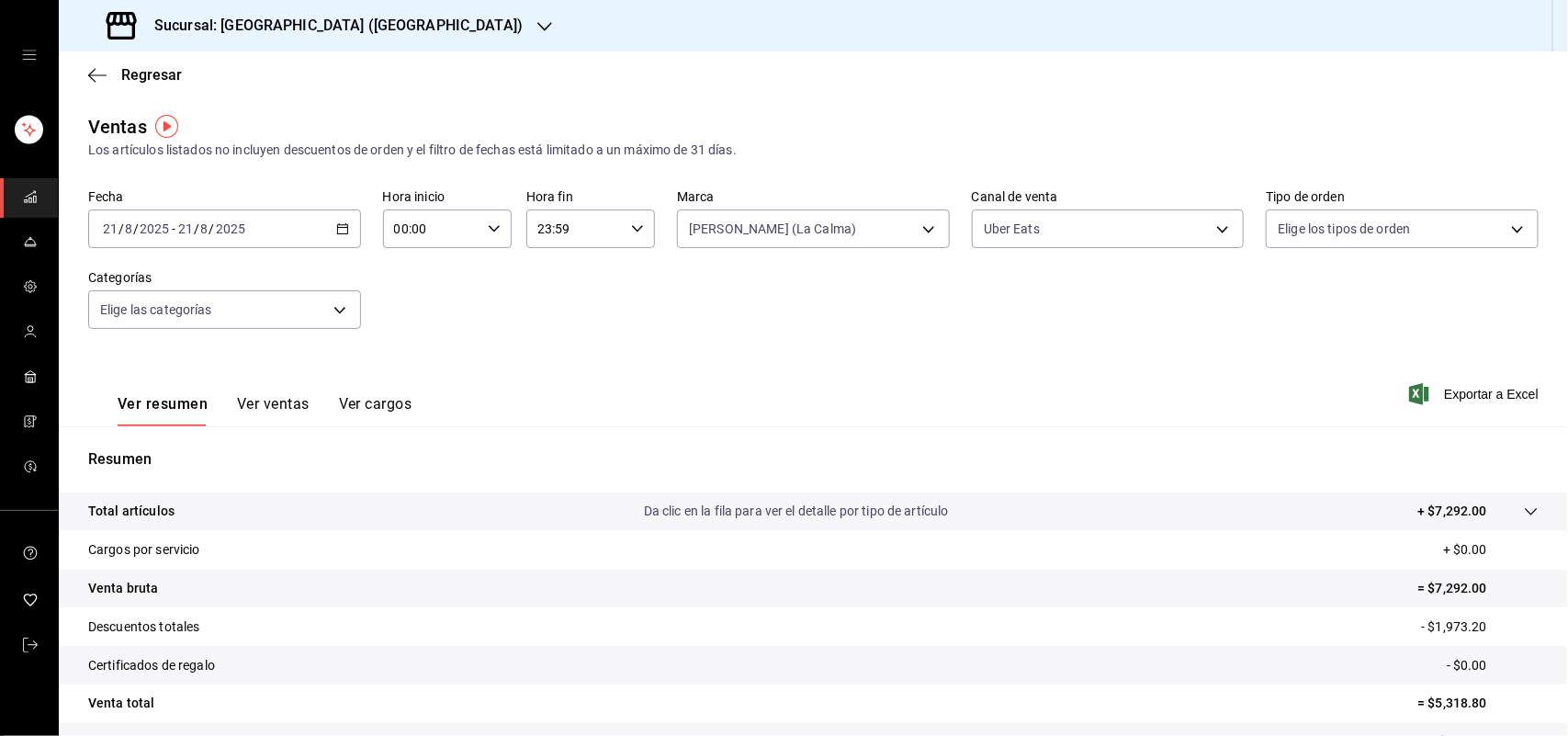
click at [1218, 234] on div "Ver todas Sushi House (LA CALMA).. Genki Poke ([GEOGRAPHIC_DATA]) [GEOGRAPHIC_D…" at bounding box center [784, 368] width 1568 height 736
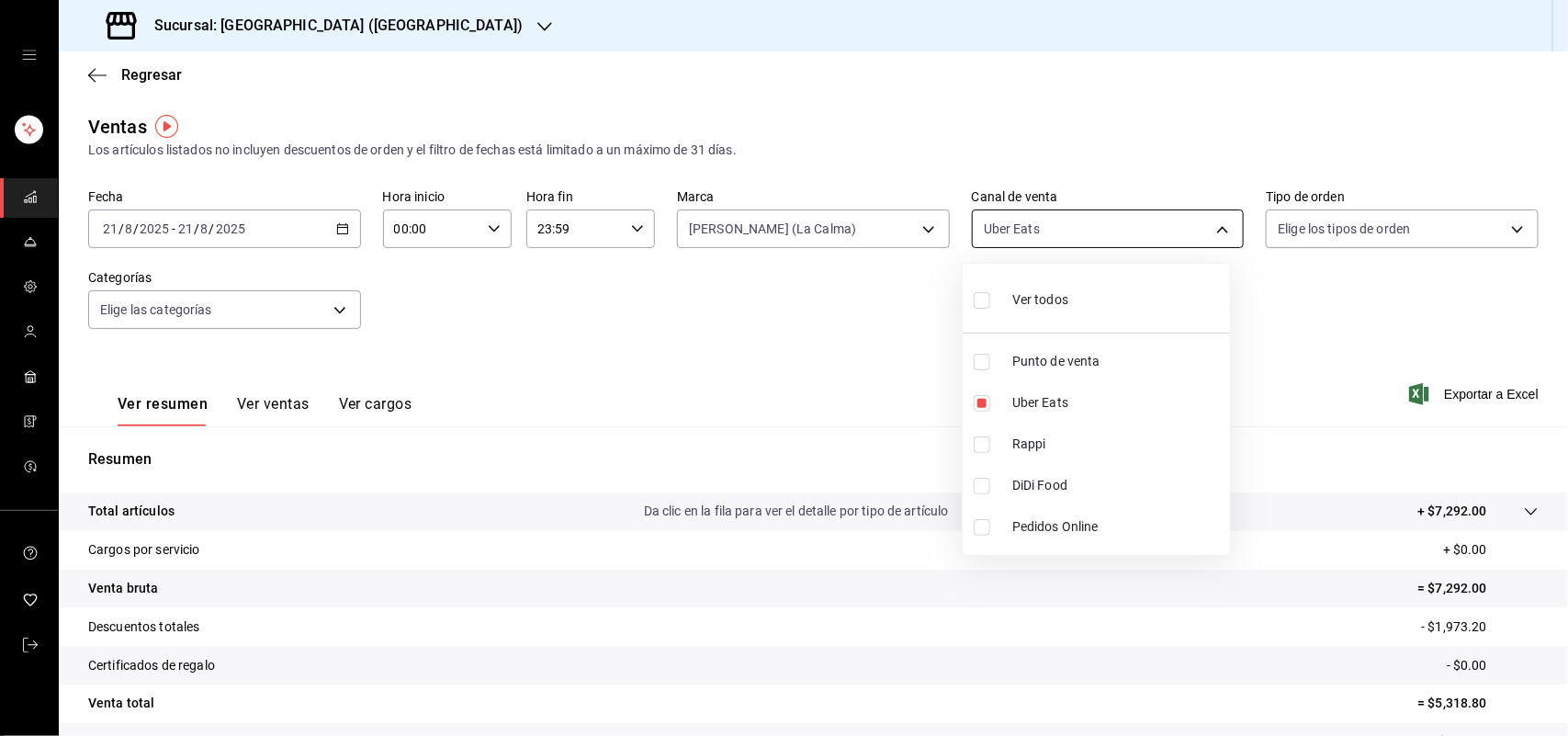
click at [1211, 234] on body "Sucursal: Sushi House (LA CALMA) Regresar Ventas Los artículos listados no incl…" at bounding box center [784, 368] width 1568 height 736
click at [977, 401] on input "checkbox" at bounding box center [982, 403] width 16 height 16
checkbox input "false"
click at [977, 443] on input "checkbox" at bounding box center [982, 444] width 16 height 16
checkbox input "true"
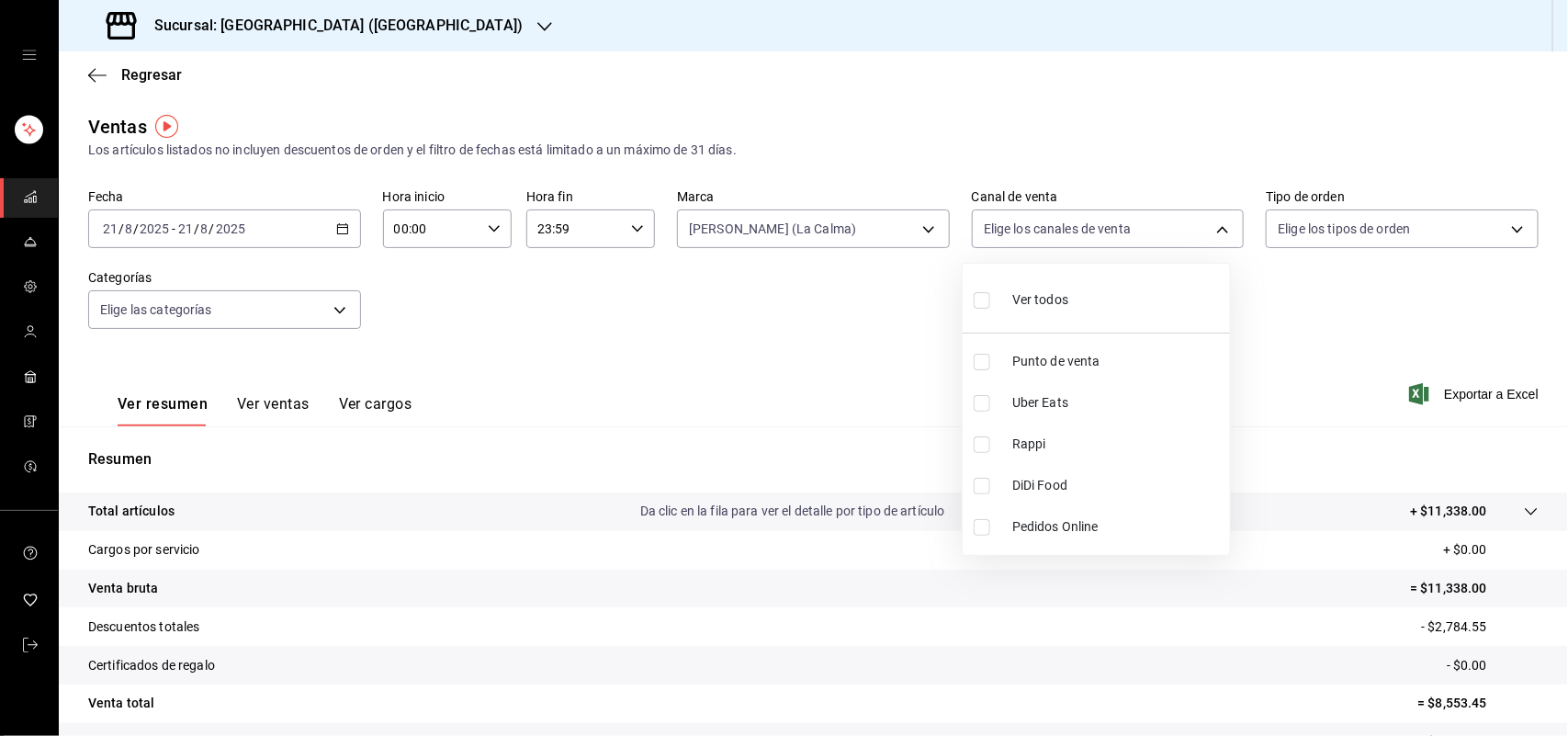
type input "RAPPI"
click at [977, 443] on input "checkbox" at bounding box center [982, 444] width 16 height 16
checkbox input "false"
click at [982, 494] on input "checkbox" at bounding box center [982, 485] width 16 height 16
checkbox input "true"
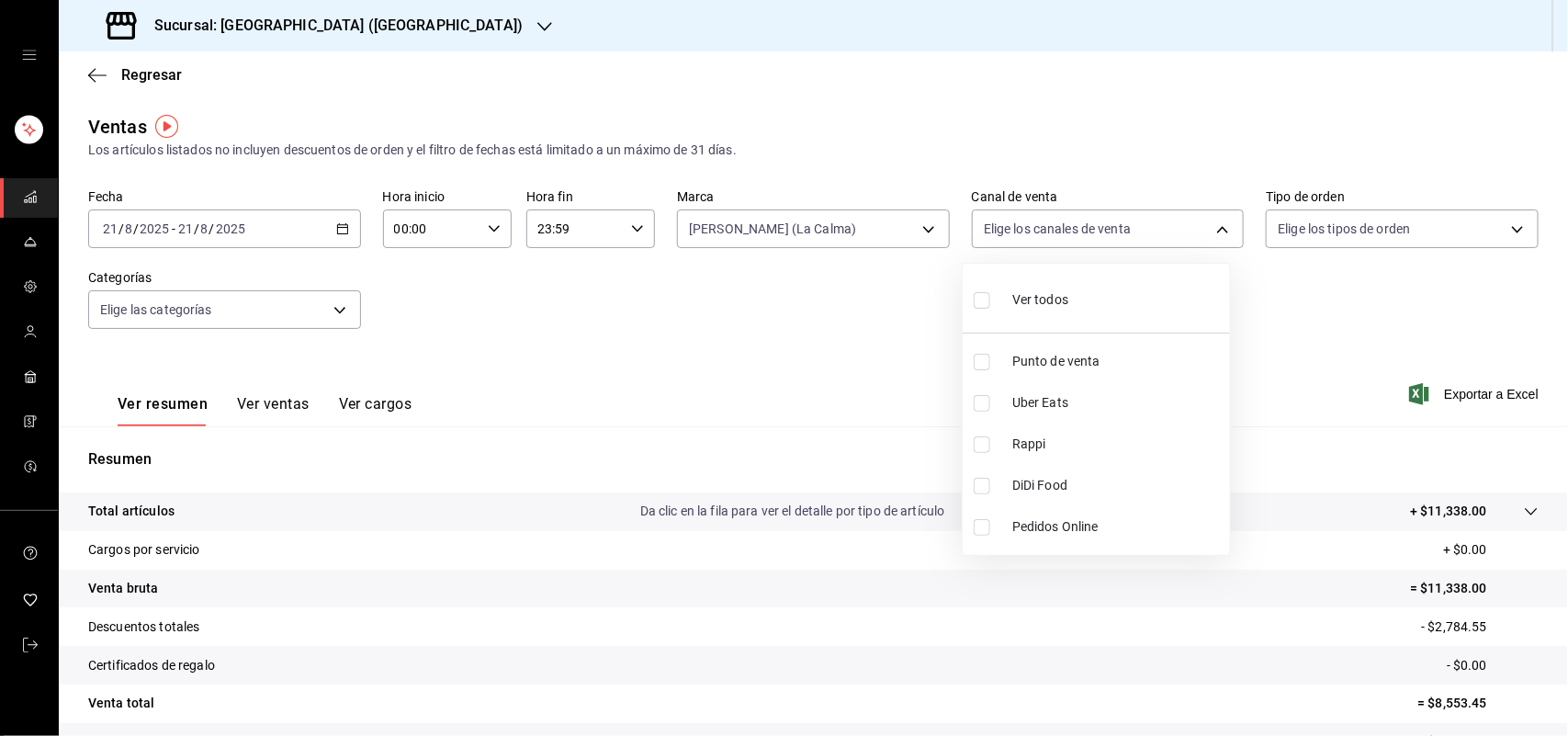
type input "DIDI_FOOD"
click at [982, 494] on input "checkbox" at bounding box center [982, 485] width 16 height 16
checkbox input "false"
click at [982, 408] on input "checkbox" at bounding box center [982, 403] width 16 height 16
checkbox input "true"
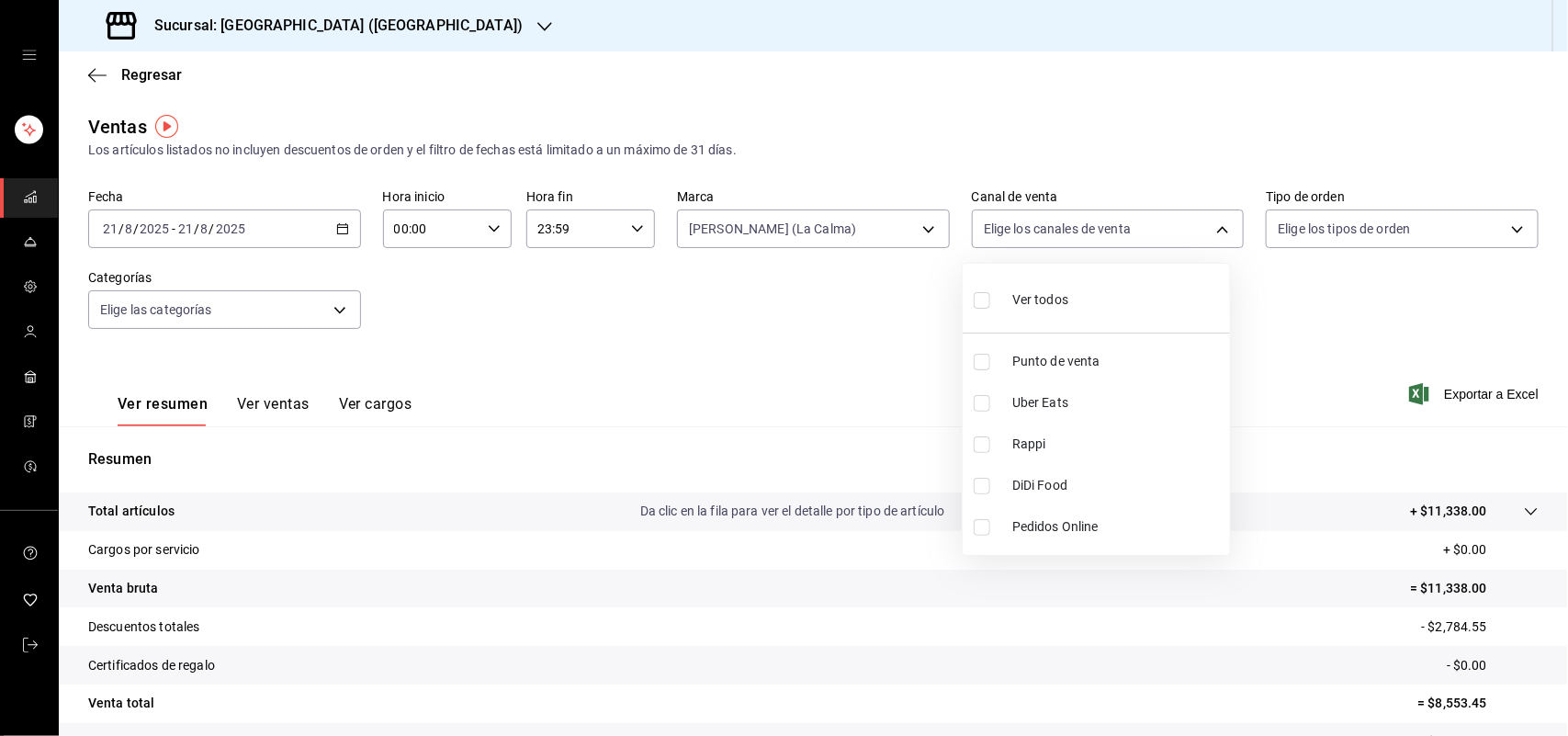
type input "UBER_EATS"
